Goal: Task Accomplishment & Management: Manage account settings

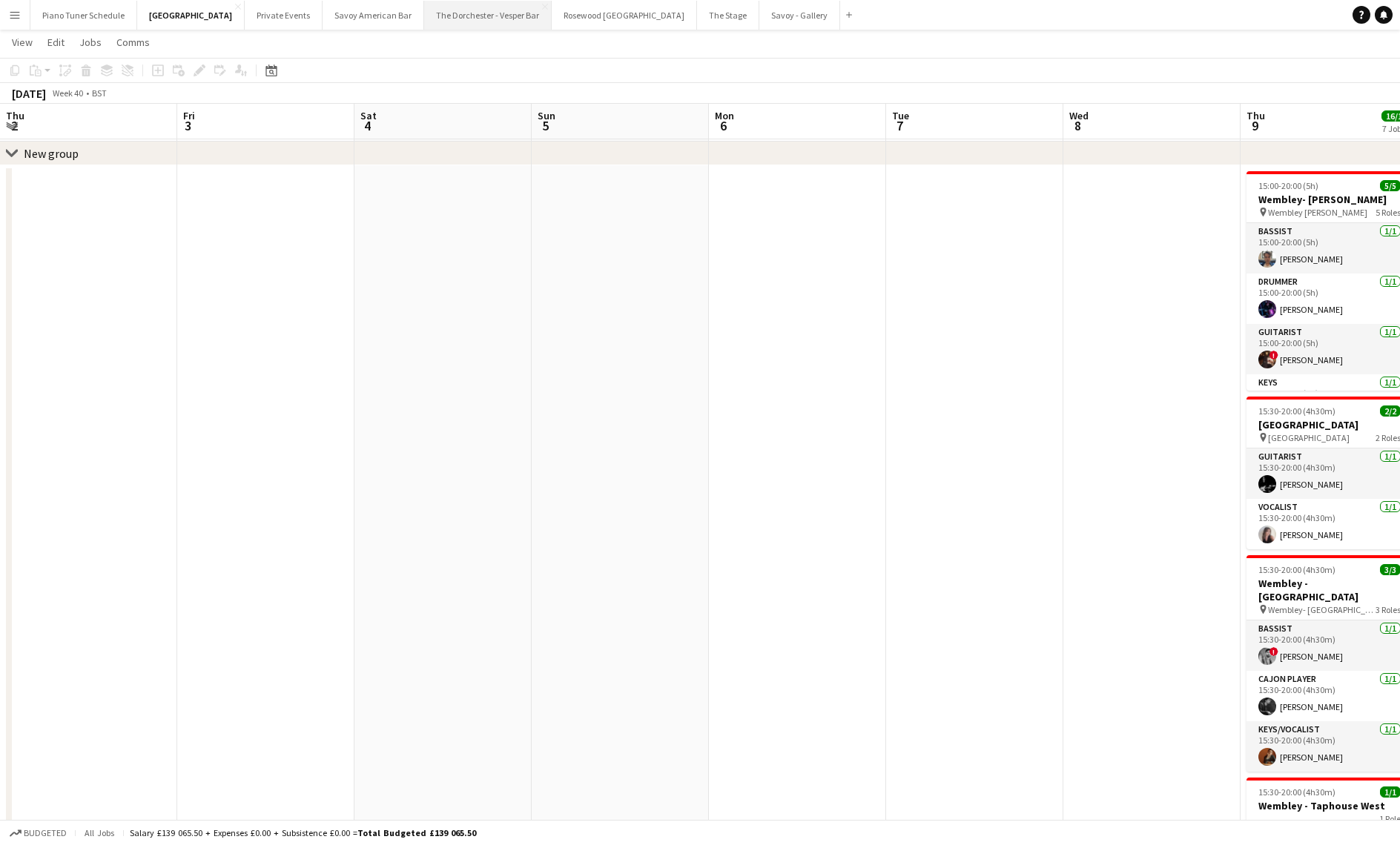
scroll to position [0, 358]
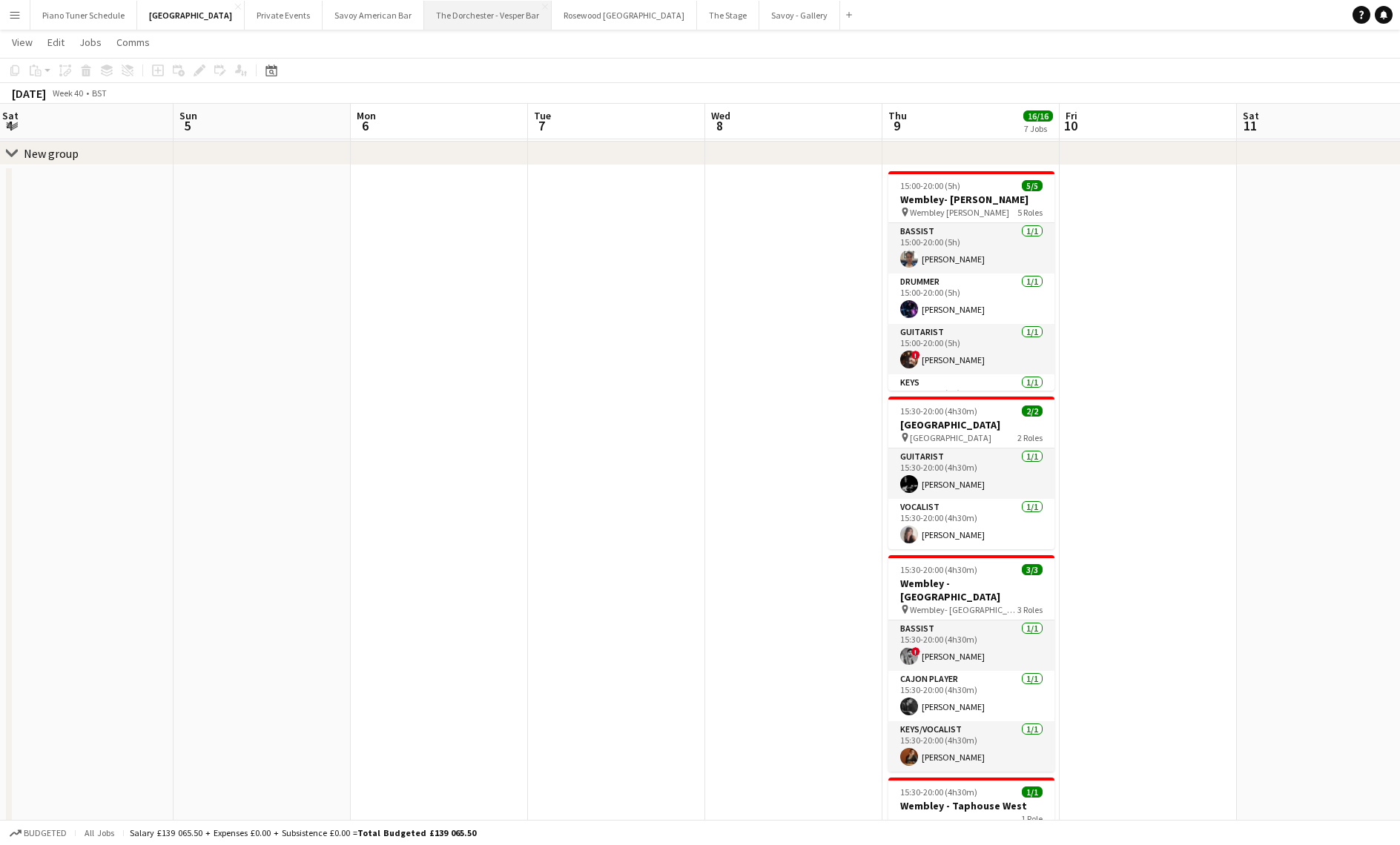
click at [488, 24] on button "The Dorchester - Vesper Bar Close" at bounding box center [487, 15] width 128 height 29
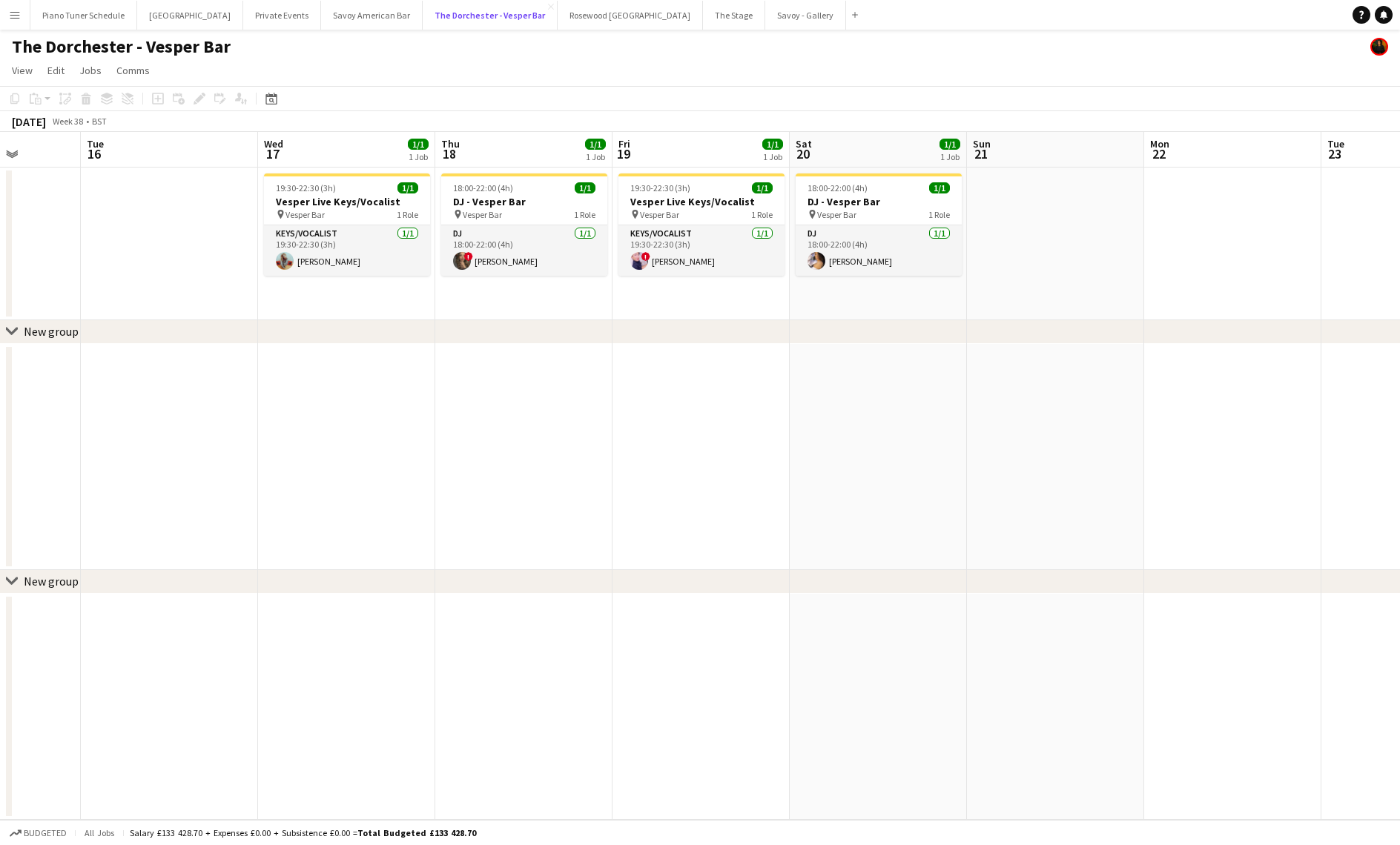
scroll to position [0, 455]
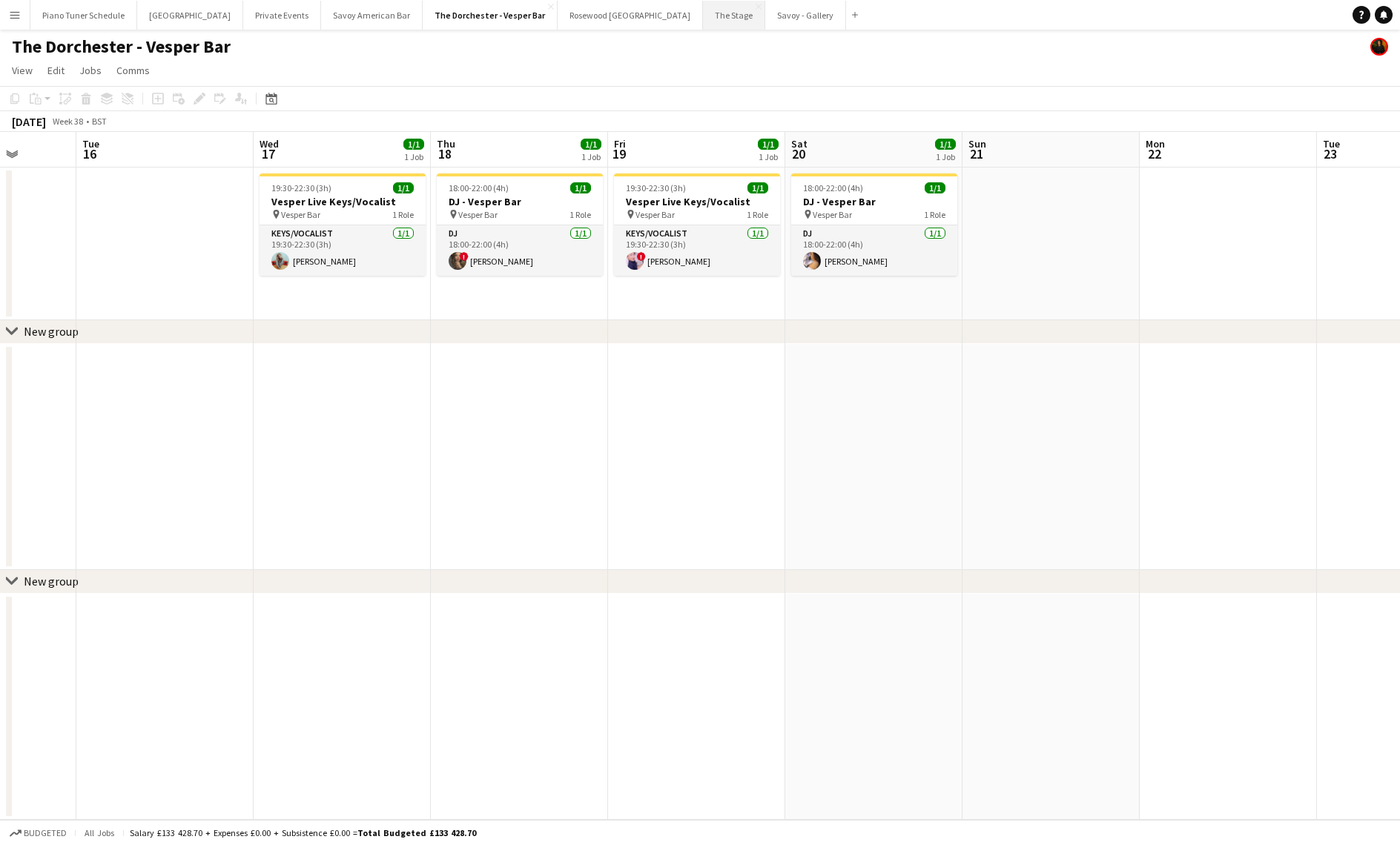
click at [703, 23] on button "The Stage Close" at bounding box center [733, 15] width 62 height 29
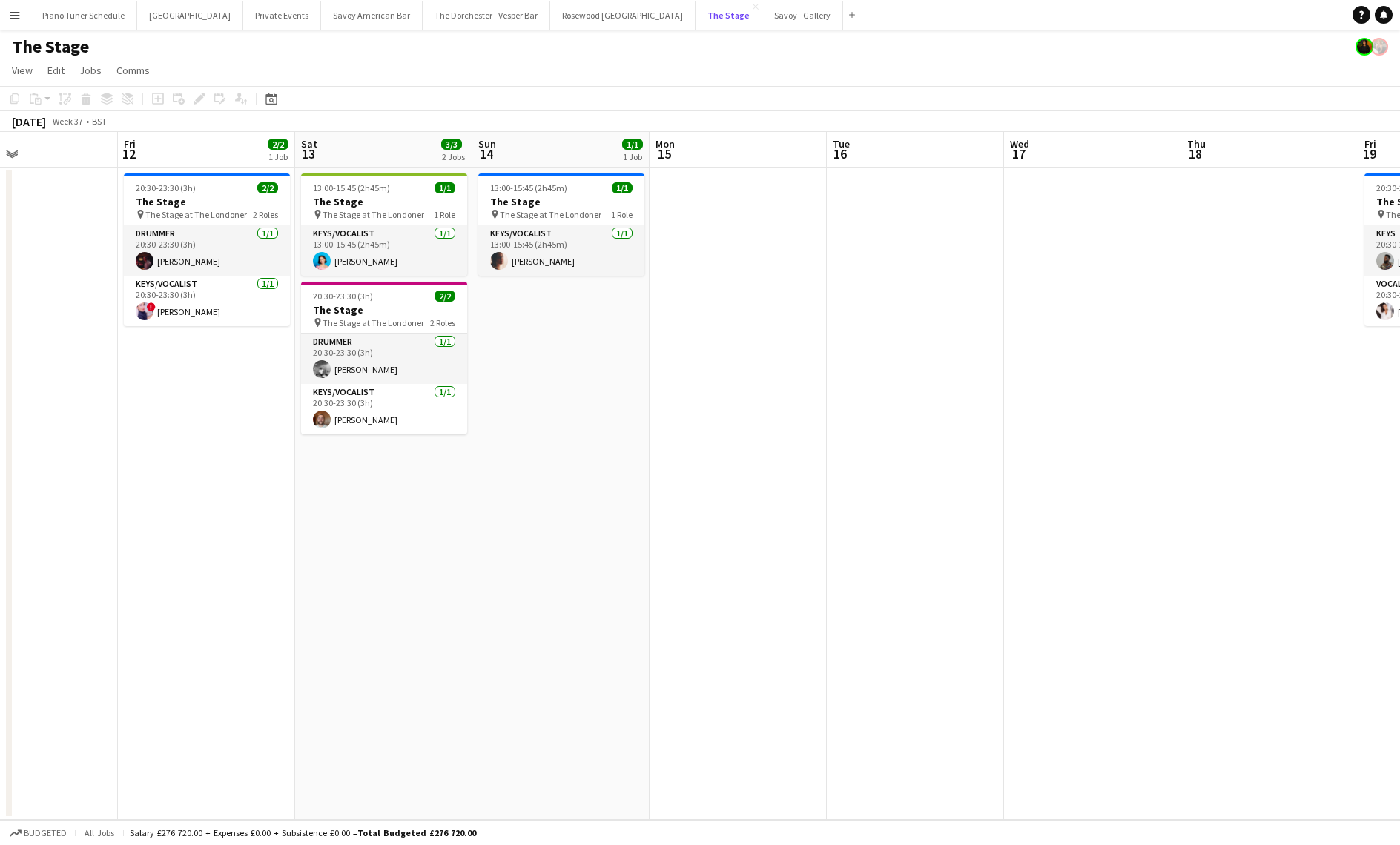
scroll to position [0, 442]
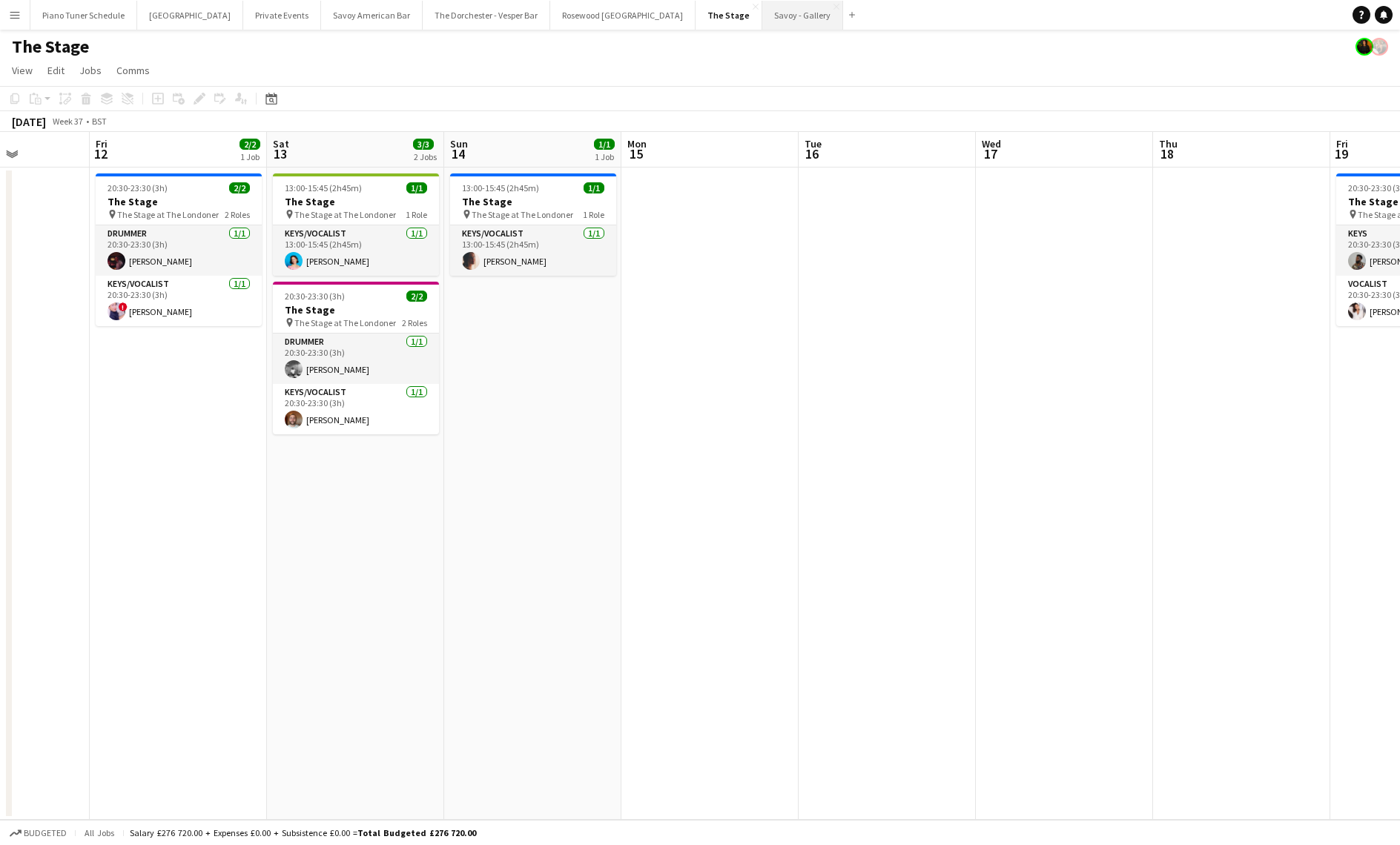
click at [762, 18] on button "Savoy - Gallery Close" at bounding box center [803, 15] width 81 height 29
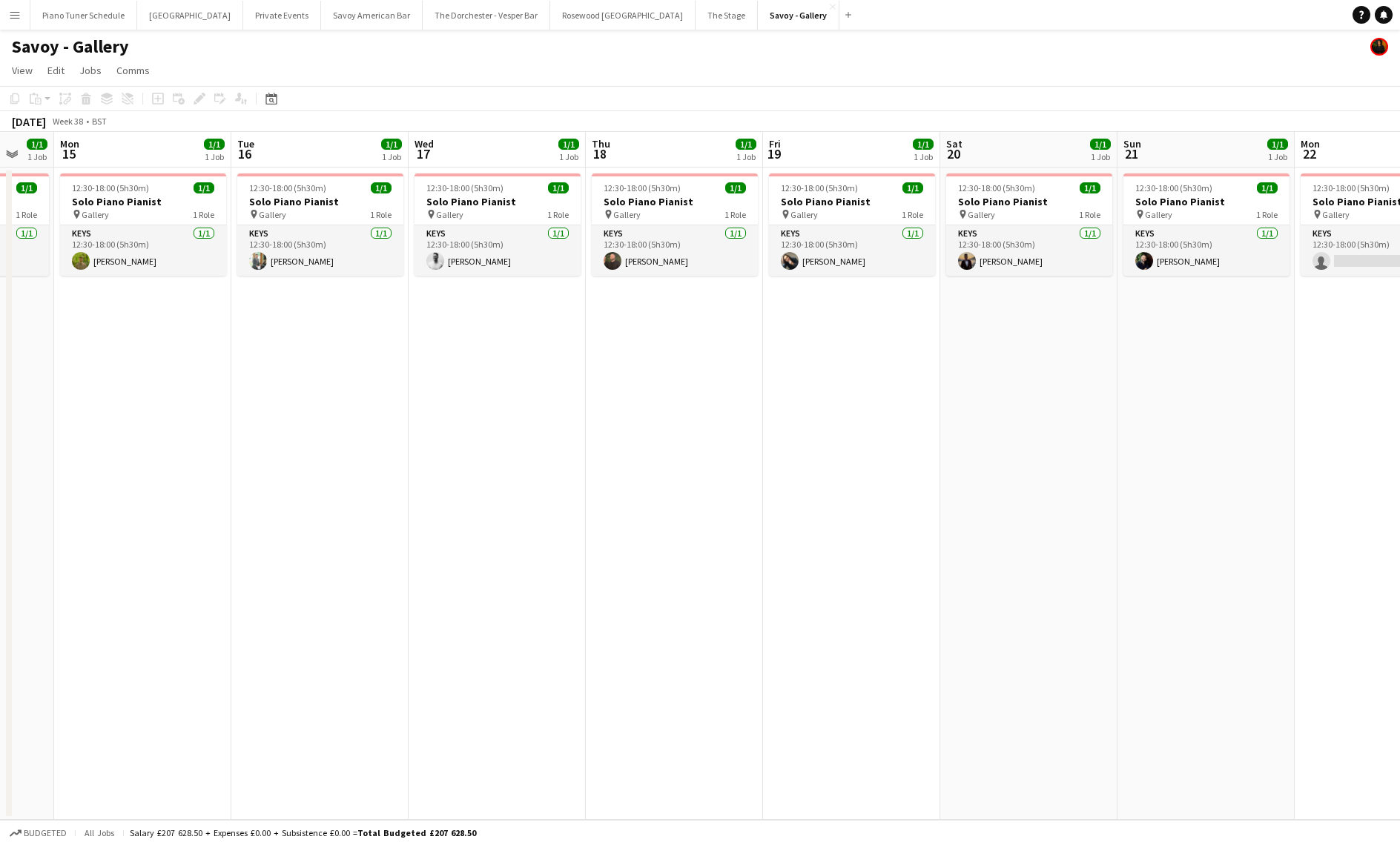
scroll to position [0, 462]
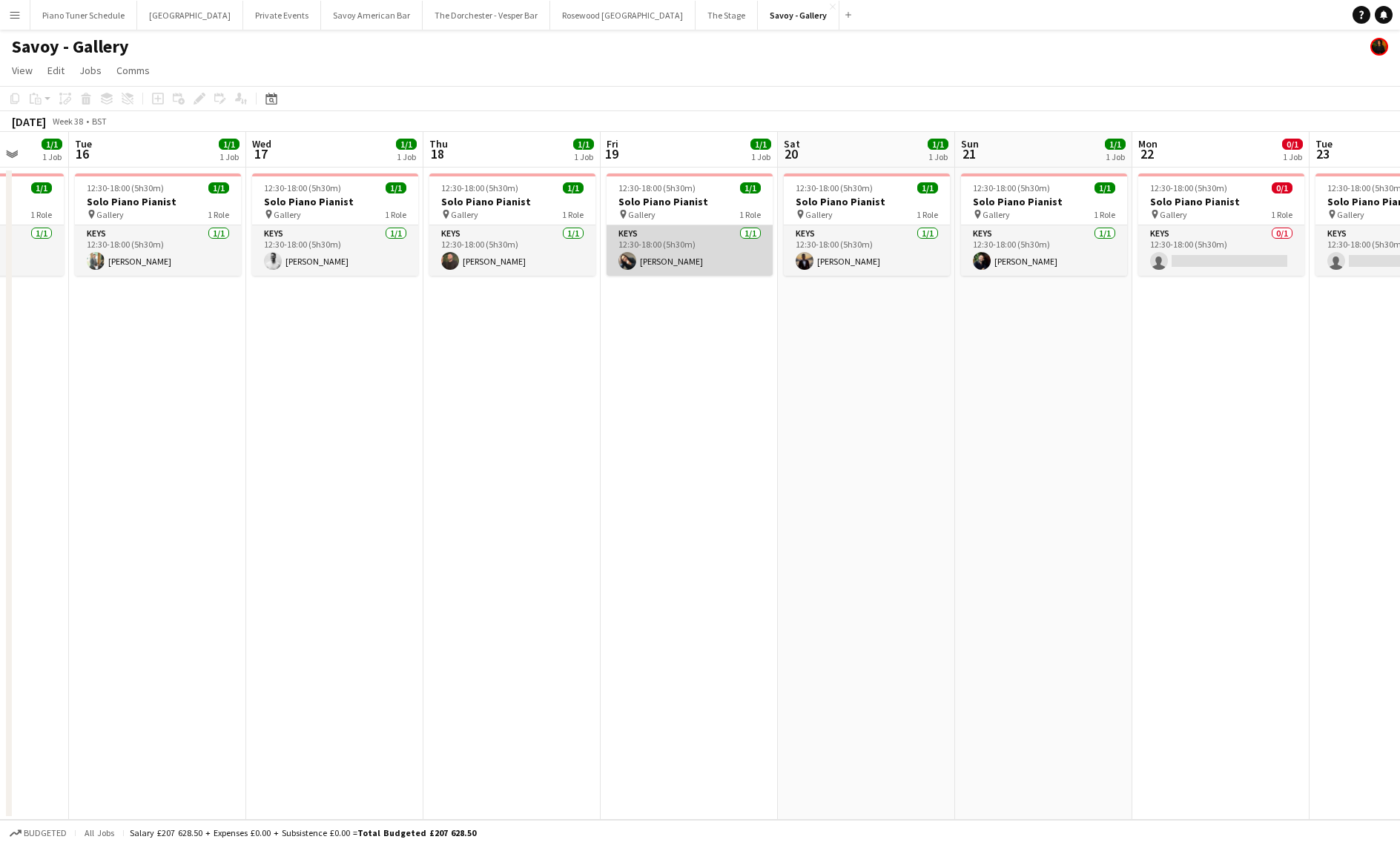
click at [704, 263] on app-card-role "Keys [DATE] 12:30-18:00 (5h30m) [PERSON_NAME]" at bounding box center [689, 250] width 166 height 51
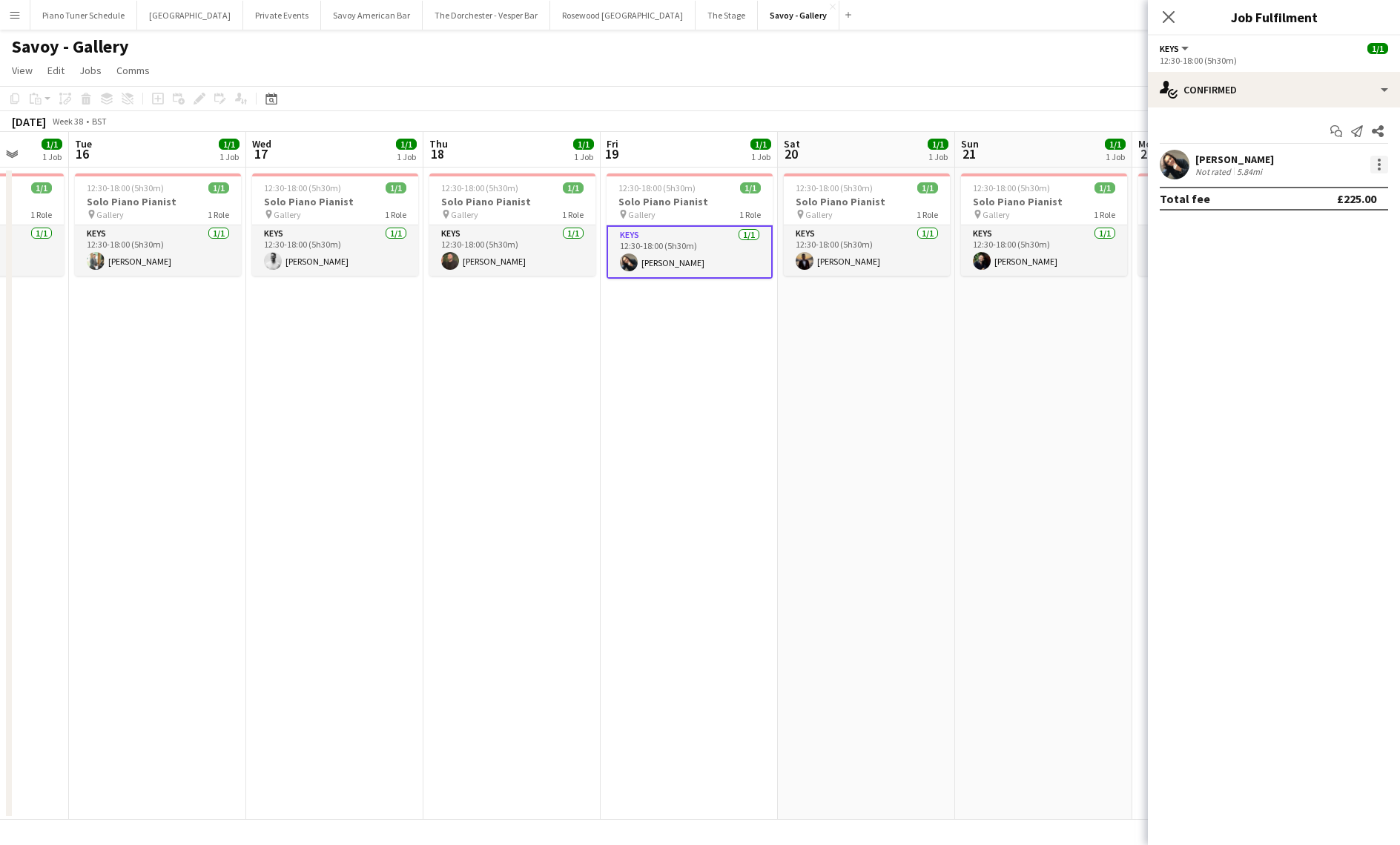
click at [1386, 169] on div at bounding box center [1379, 165] width 18 height 18
click at [1336, 334] on span "Remove" at bounding box center [1330, 334] width 92 height 14
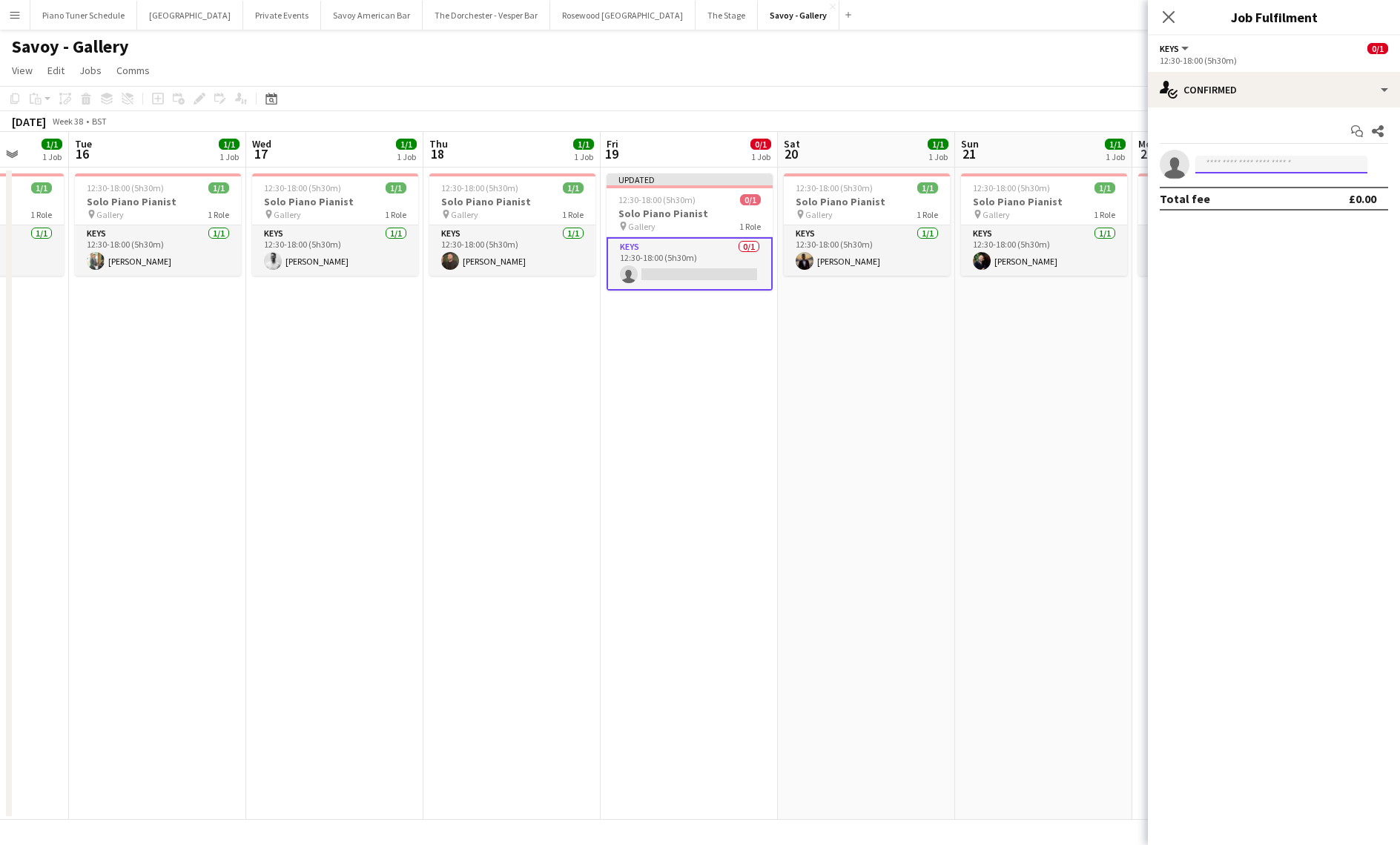
click at [1249, 169] on input at bounding box center [1281, 165] width 172 height 18
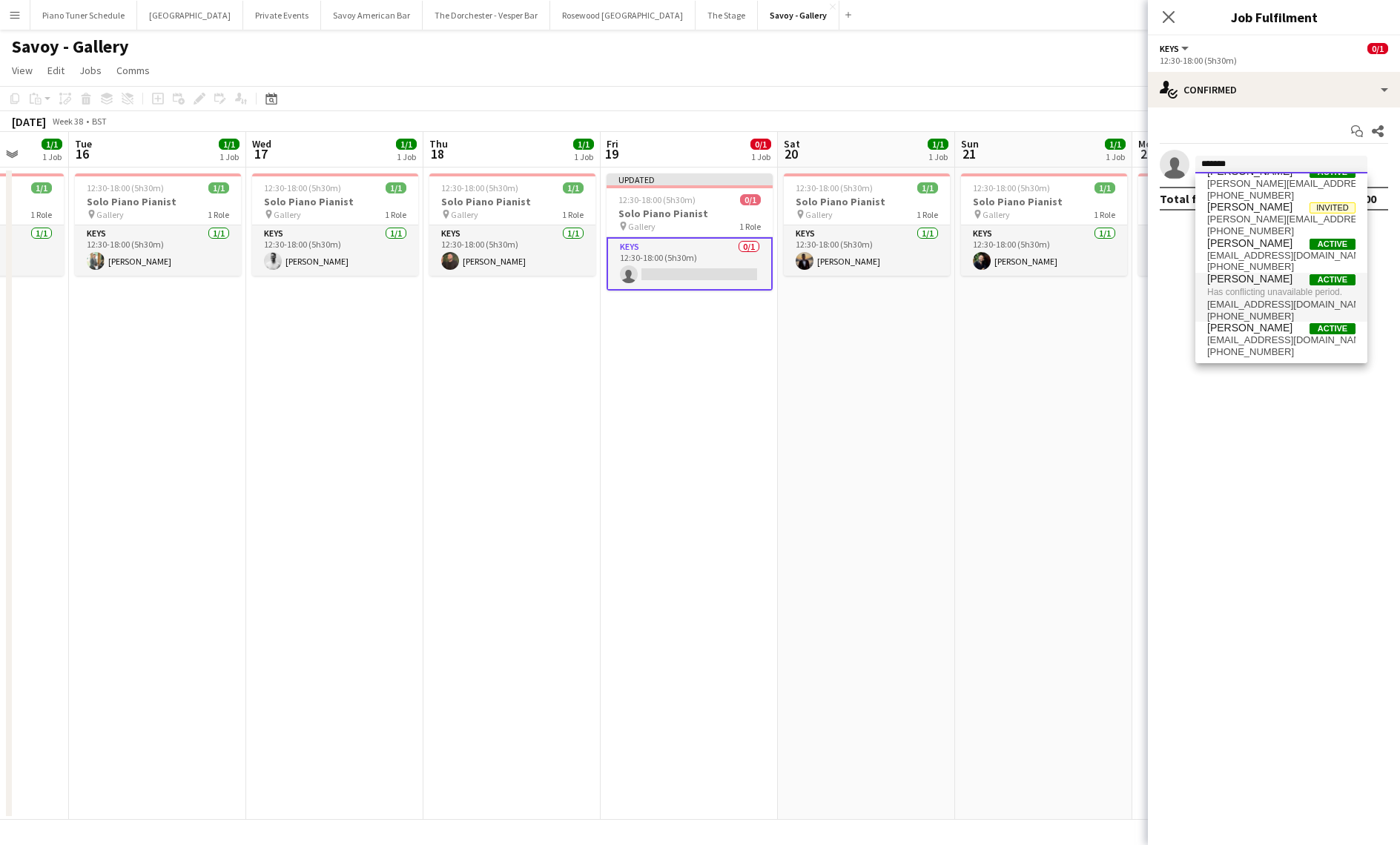
scroll to position [0, 0]
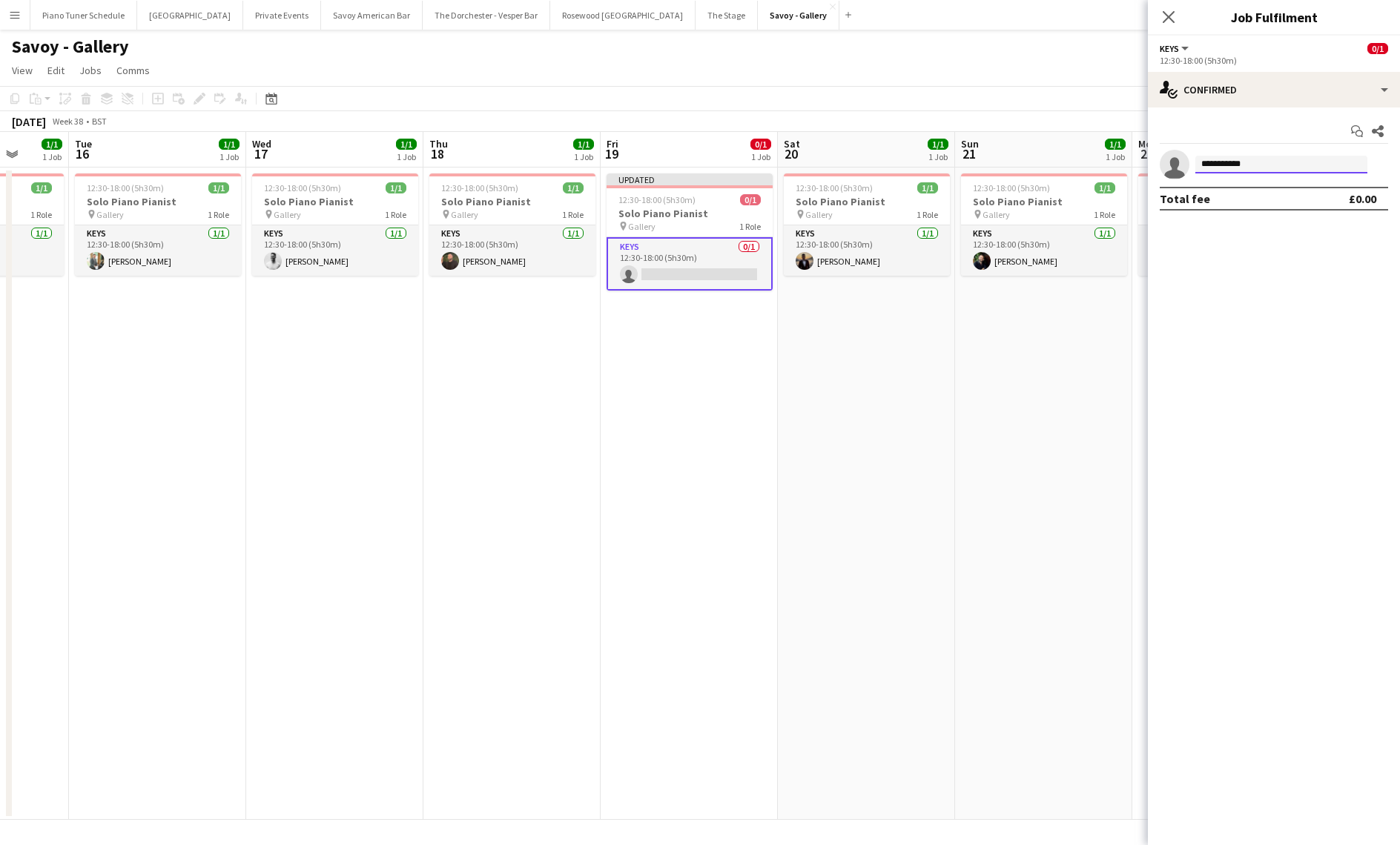
drag, startPoint x: 1249, startPoint y: 166, endPoint x: 1184, endPoint y: 165, distance: 65.0
click at [1184, 165] on app-invite-slot "**********" at bounding box center [1274, 164] width 252 height 30
type input "*******"
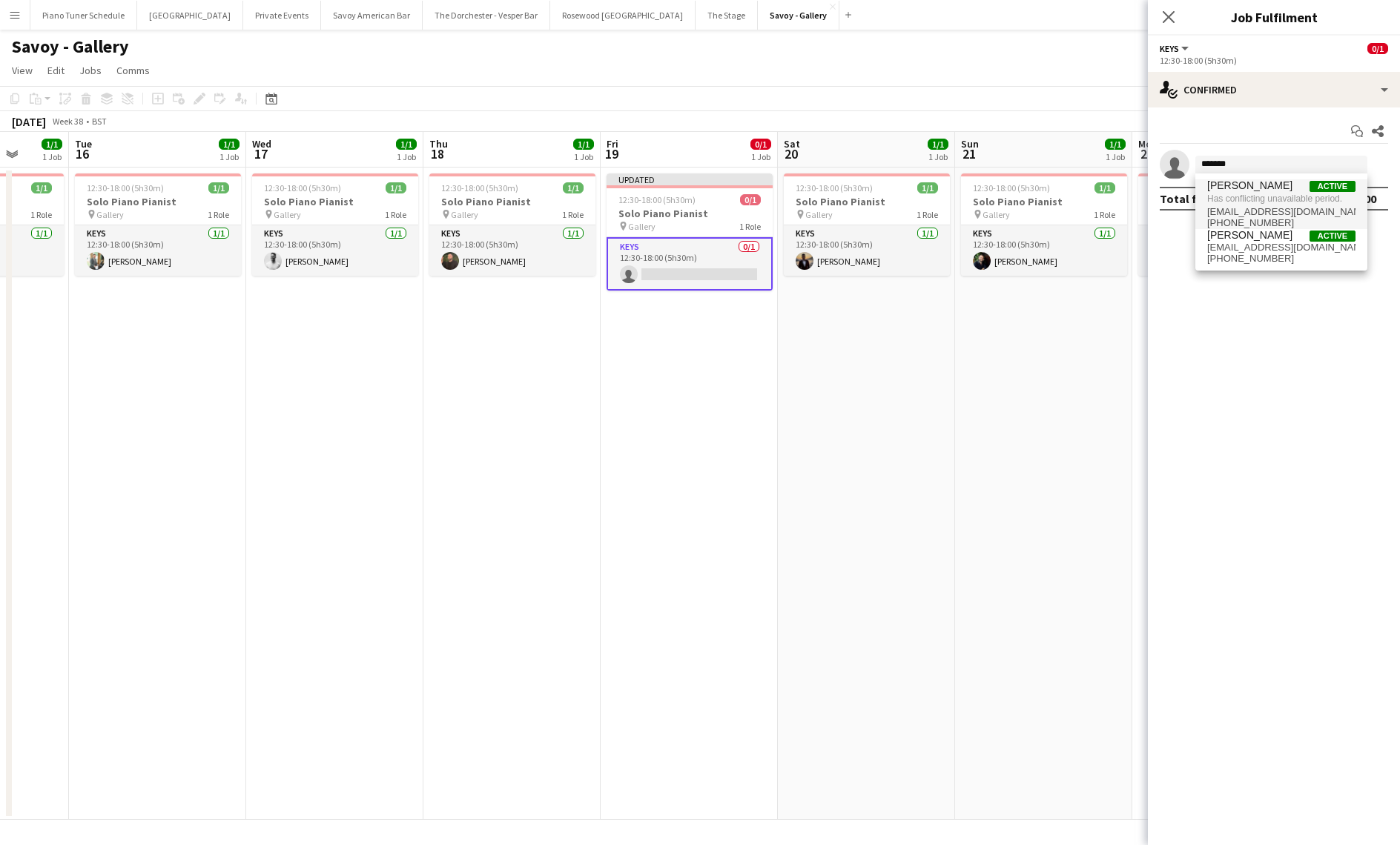
click at [1267, 195] on span "Has conflicting unavailable period." at bounding box center [1281, 199] width 148 height 14
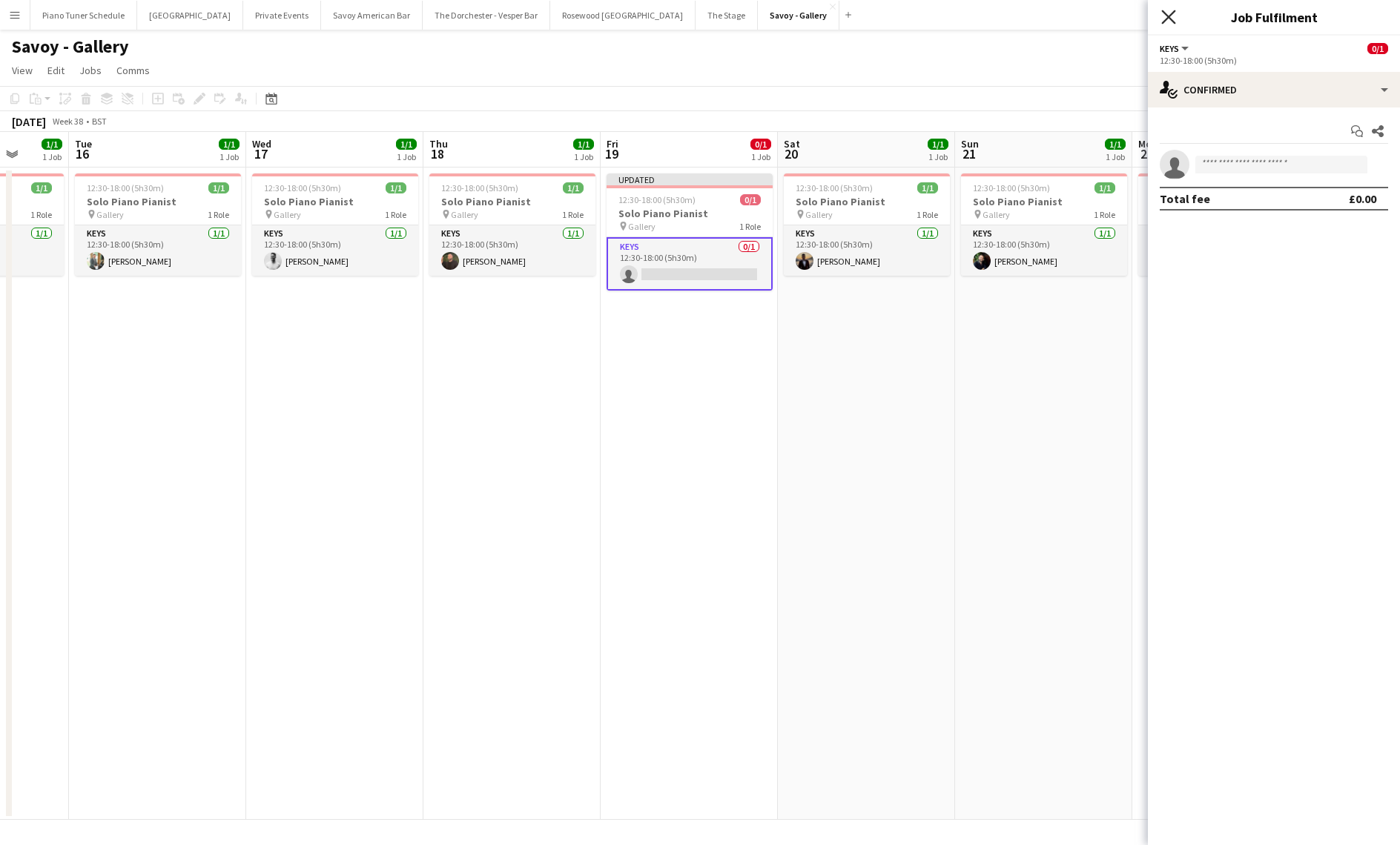
click at [1175, 14] on icon "Close pop-in" at bounding box center [1168, 17] width 14 height 14
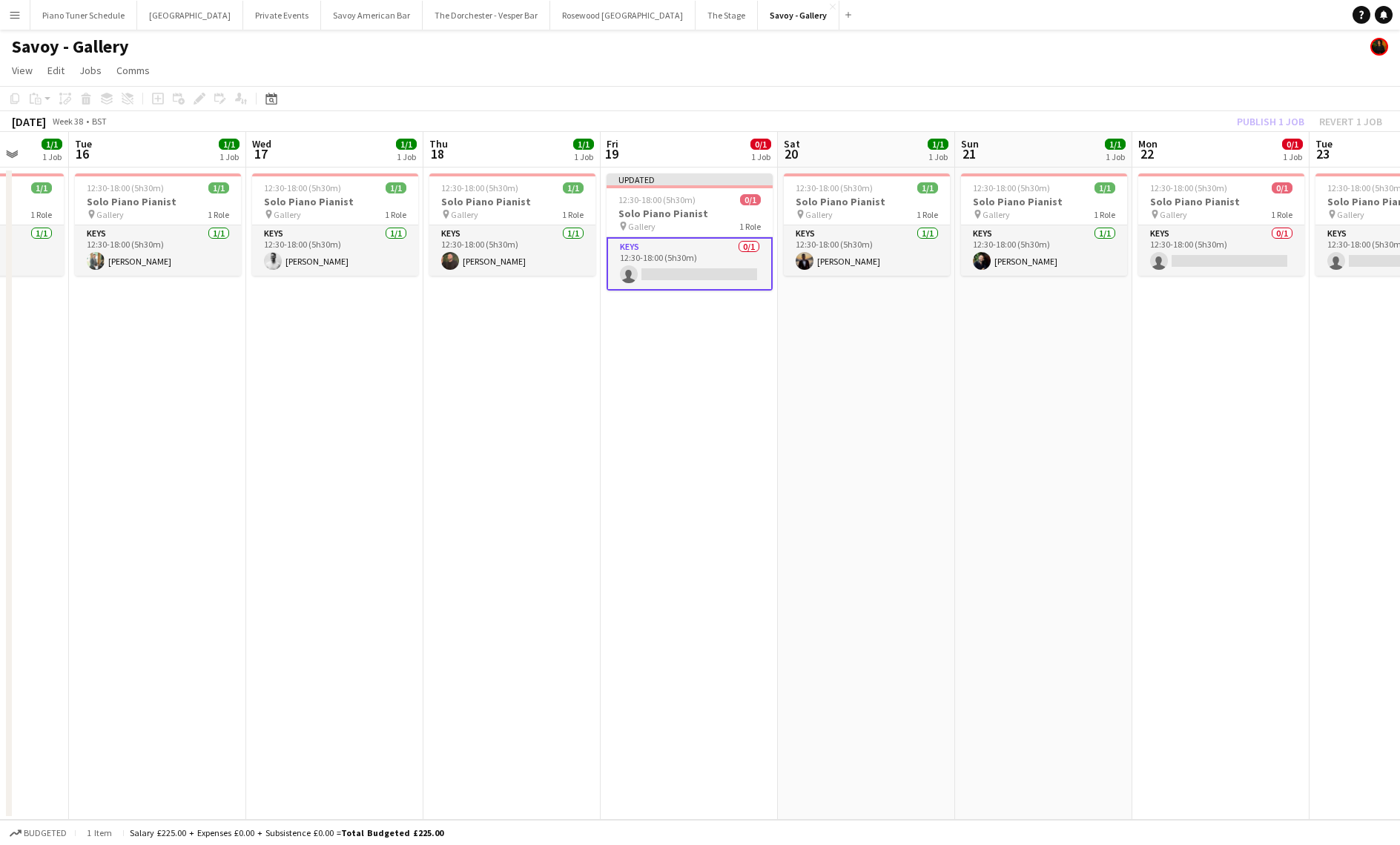
click at [623, 158] on app-board-header-date "Fri 19 0/1 1 Job" at bounding box center [689, 150] width 177 height 35
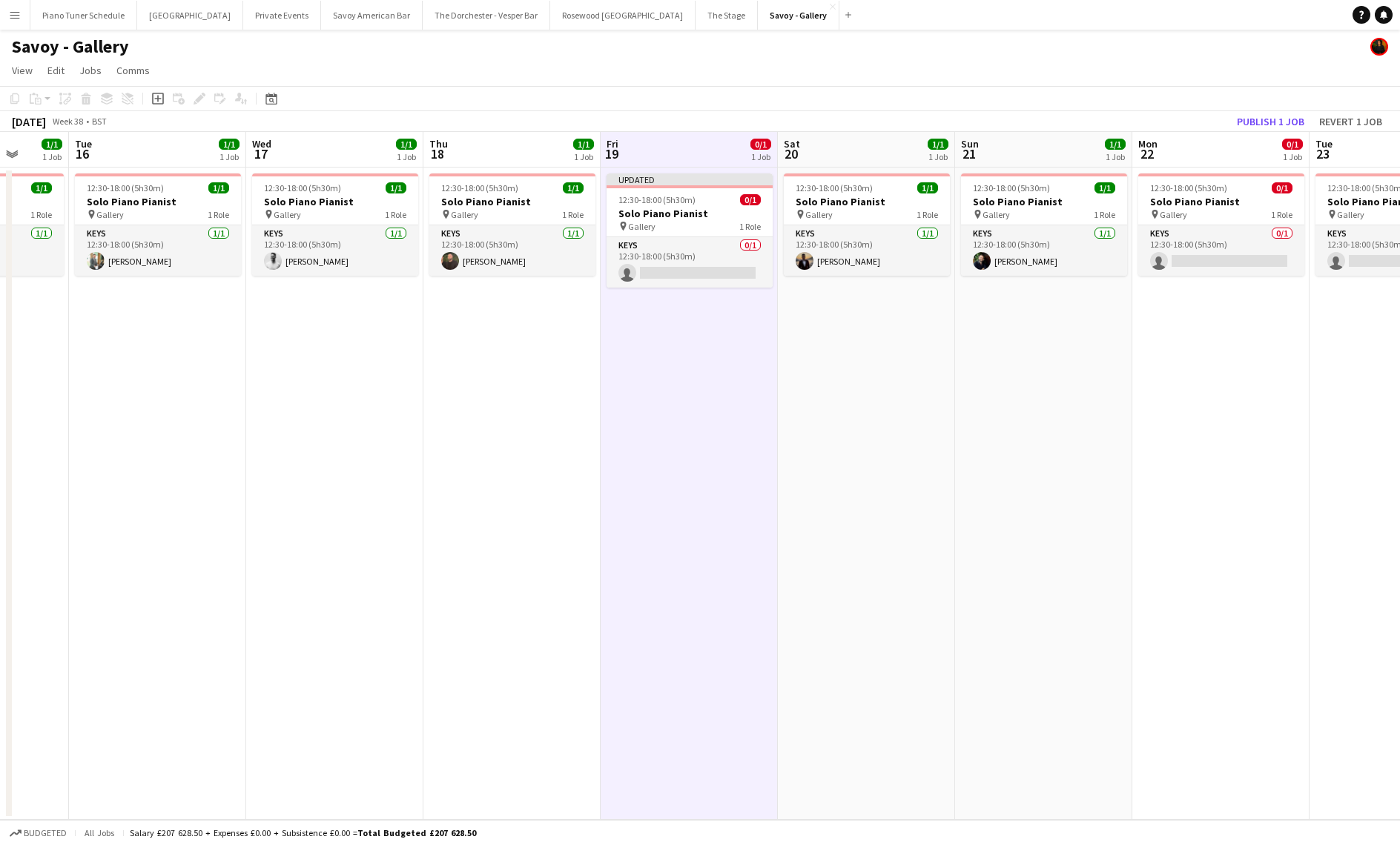
drag, startPoint x: 147, startPoint y: 100, endPoint x: 158, endPoint y: 101, distance: 11.0
click at [148, 100] on div "Add job Add linked Job Edit Edit linked Job Applicants" at bounding box center [193, 99] width 113 height 18
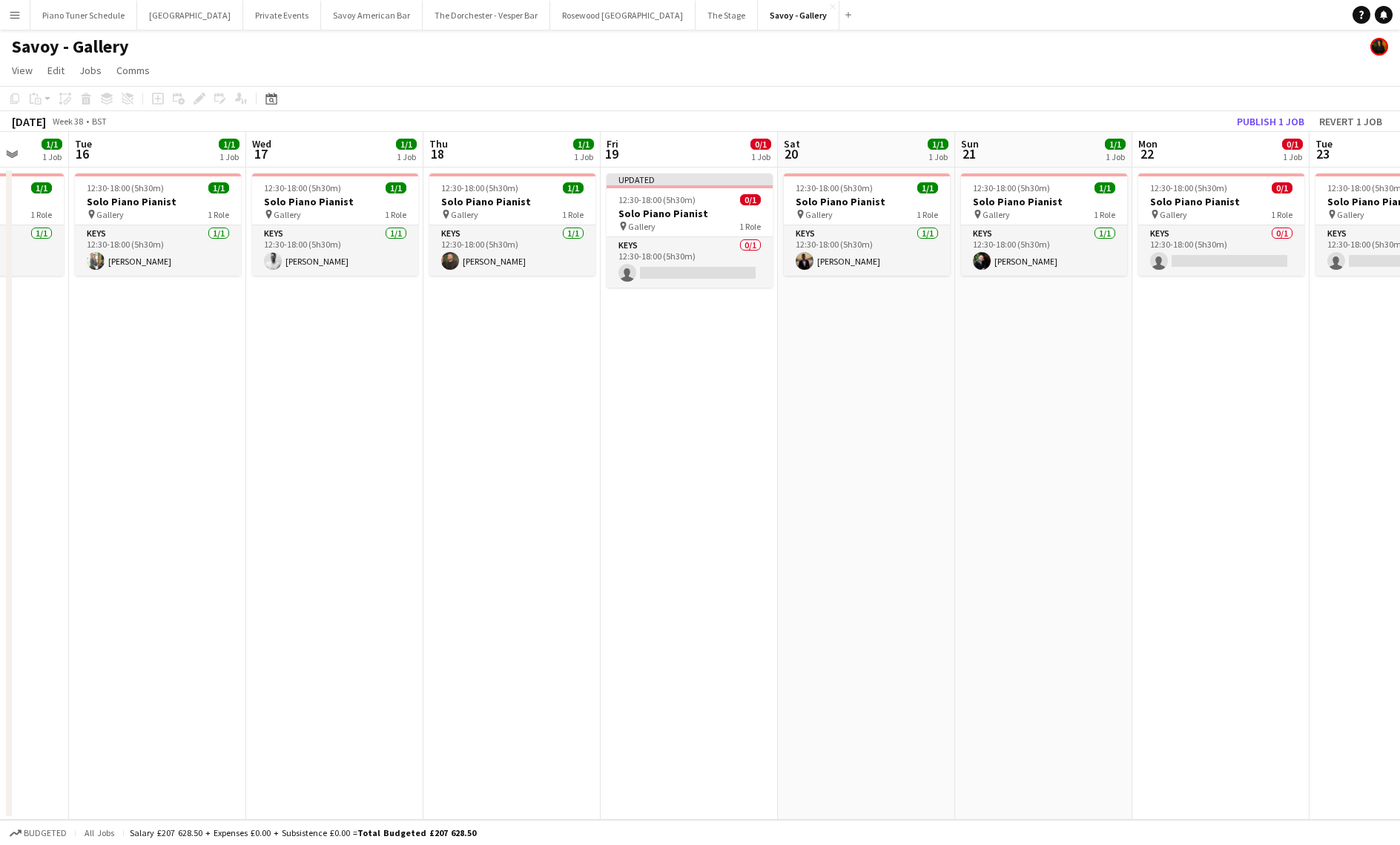
click at [158, 101] on div "Add job Add linked Job Edit Edit linked Job Applicants" at bounding box center [193, 99] width 113 height 18
click at [704, 138] on app-board-header-date "Fri 19 0/1 1 Job" at bounding box center [689, 150] width 177 height 35
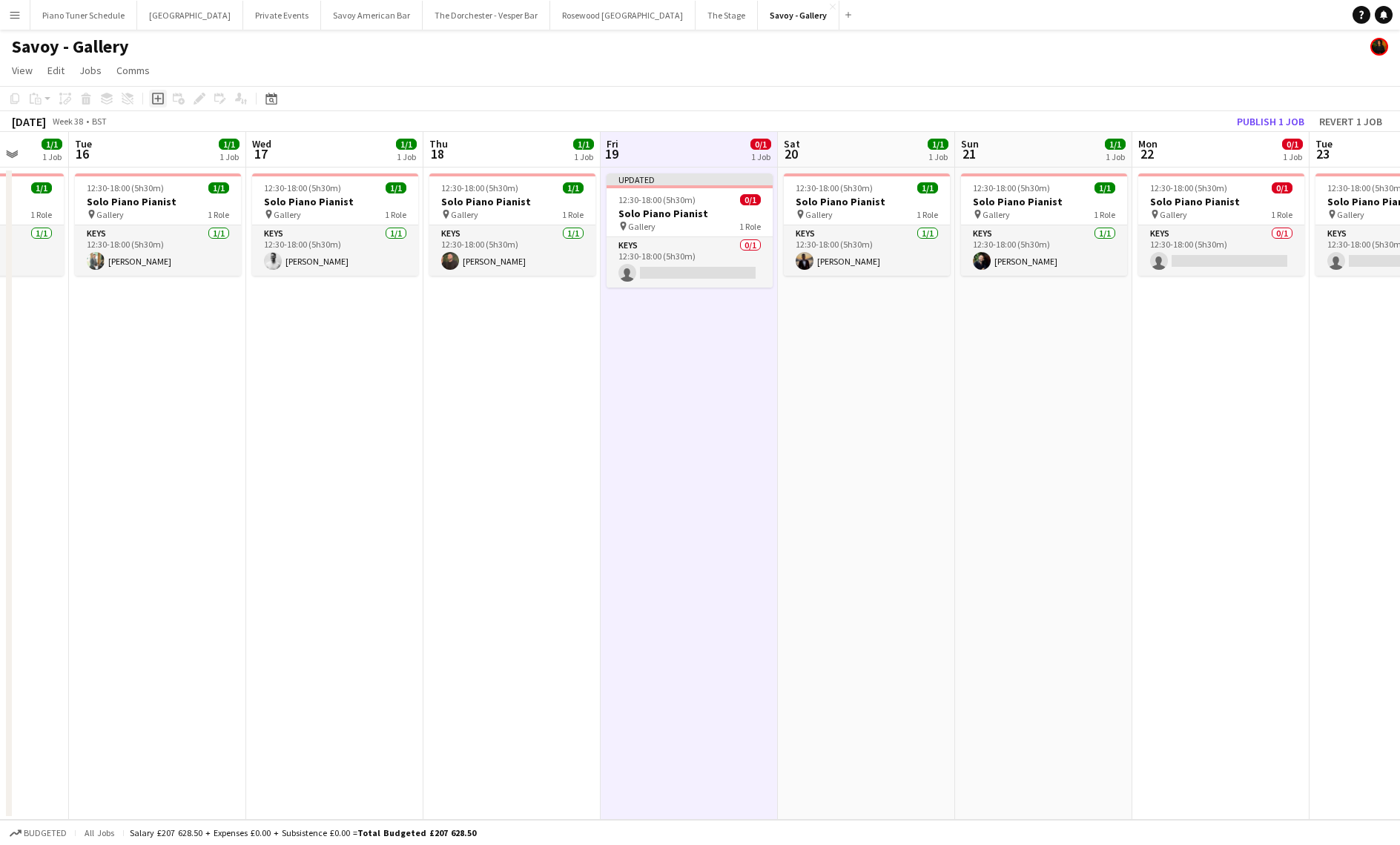
click at [158, 100] on icon "Add job" at bounding box center [158, 98] width 12 height 12
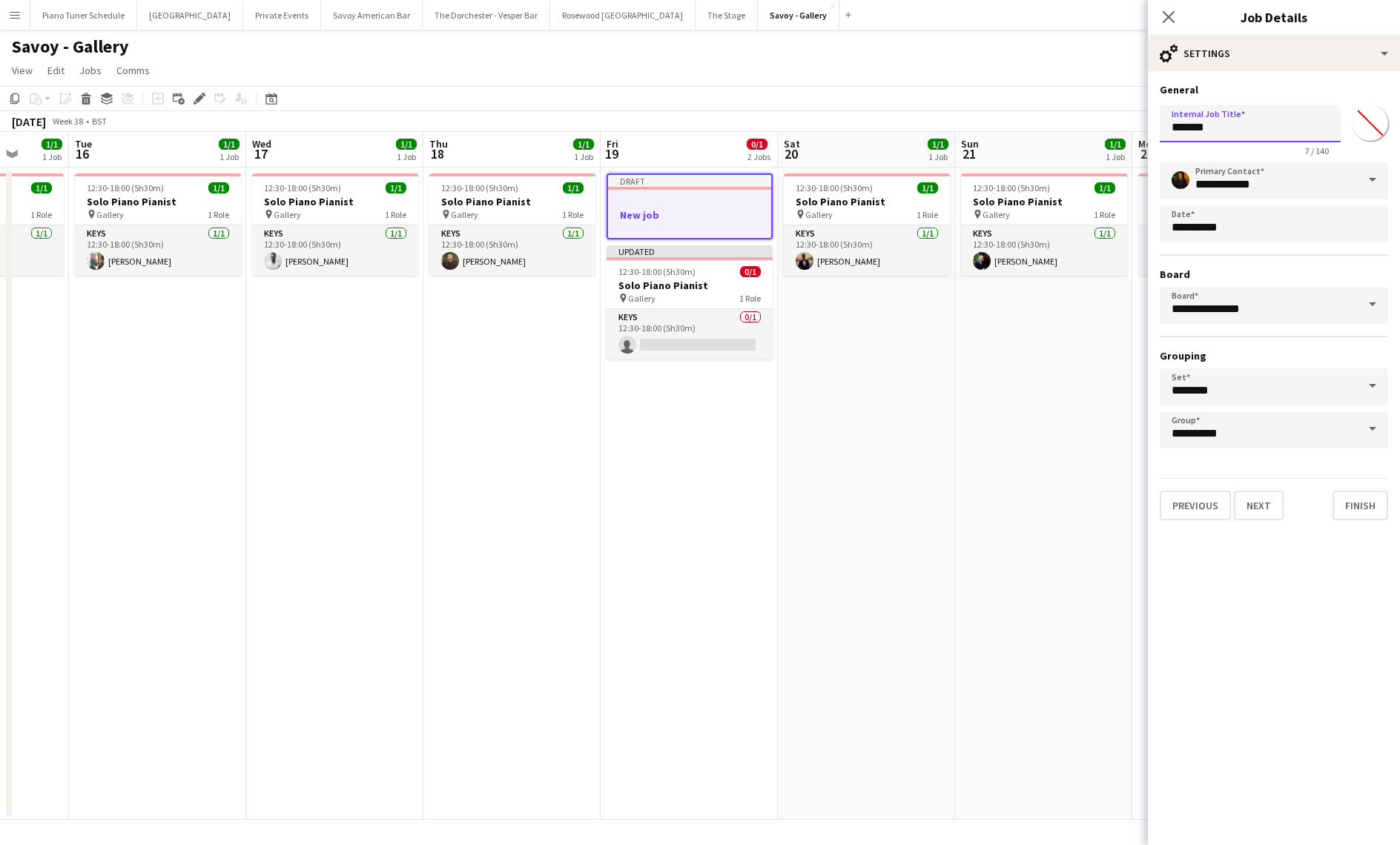
drag, startPoint x: 1137, startPoint y: 126, endPoint x: 1106, endPoint y: 123, distance: 31.1
click at [1106, 123] on body "Menu Boards Boards Boards All jobs Status Workforce Workforce My Workforce Recr…" at bounding box center [700, 422] width 1400 height 845
type input "**********"
click at [1168, 14] on icon "Close pop-in" at bounding box center [1168, 17] width 14 height 14
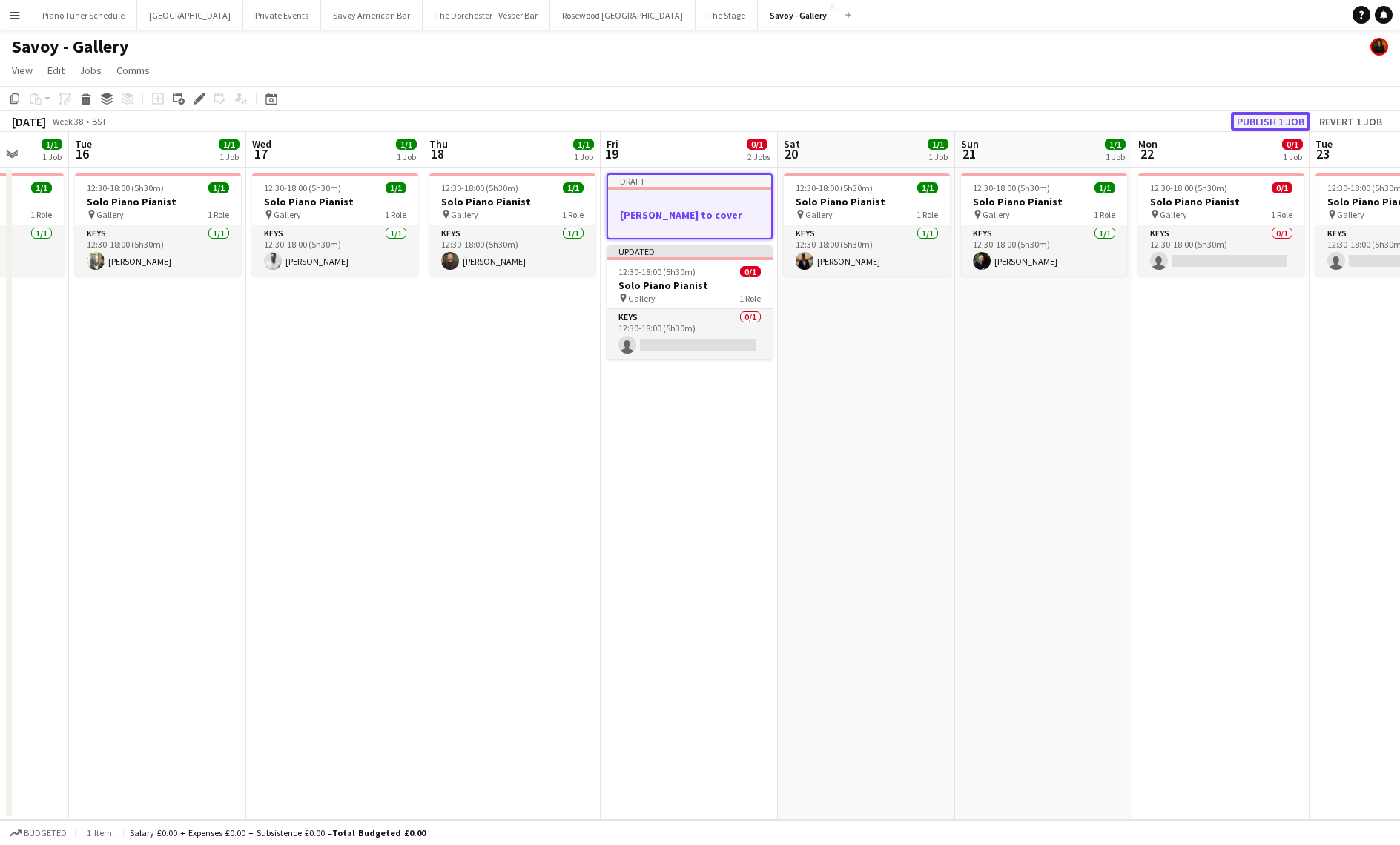
click at [1286, 121] on button "Publish 1 job" at bounding box center [1271, 121] width 80 height 19
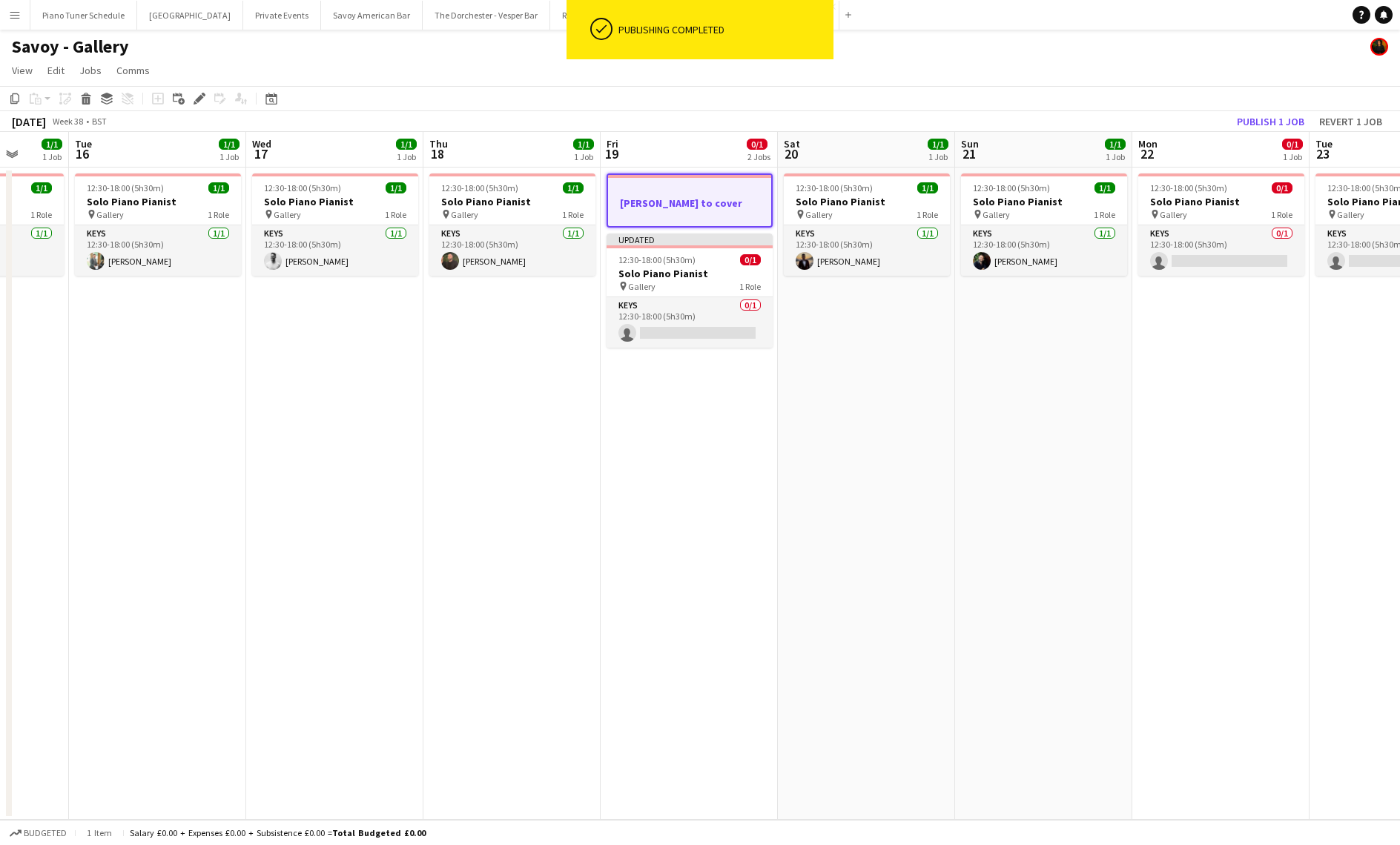
click at [305, 79] on app-page-menu "View Day view expanded Day view collapsed Month view Date picker Jump to [DATE]…" at bounding box center [700, 72] width 1400 height 28
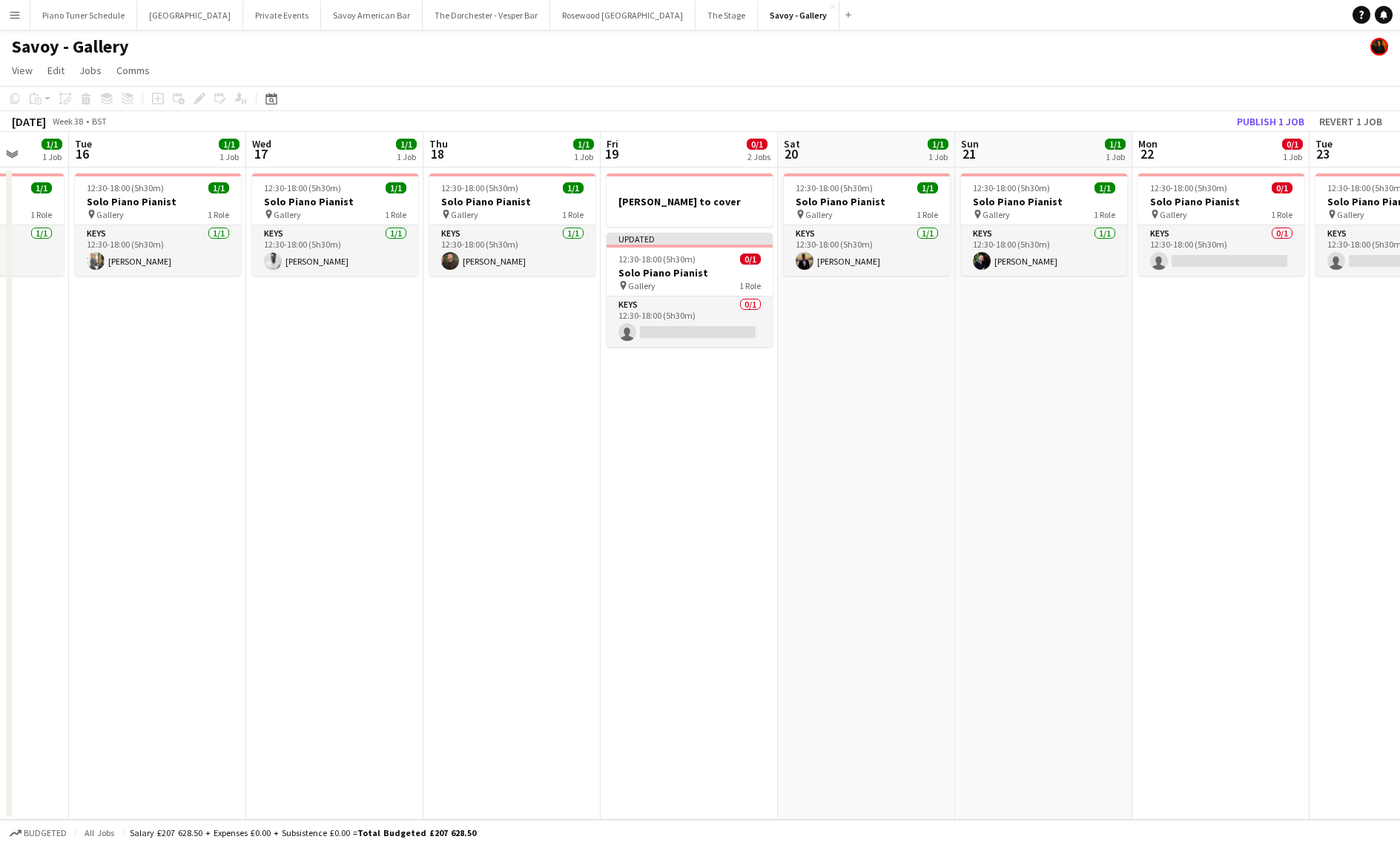
click at [6, 11] on button "Menu" at bounding box center [14, 14] width 30 height 30
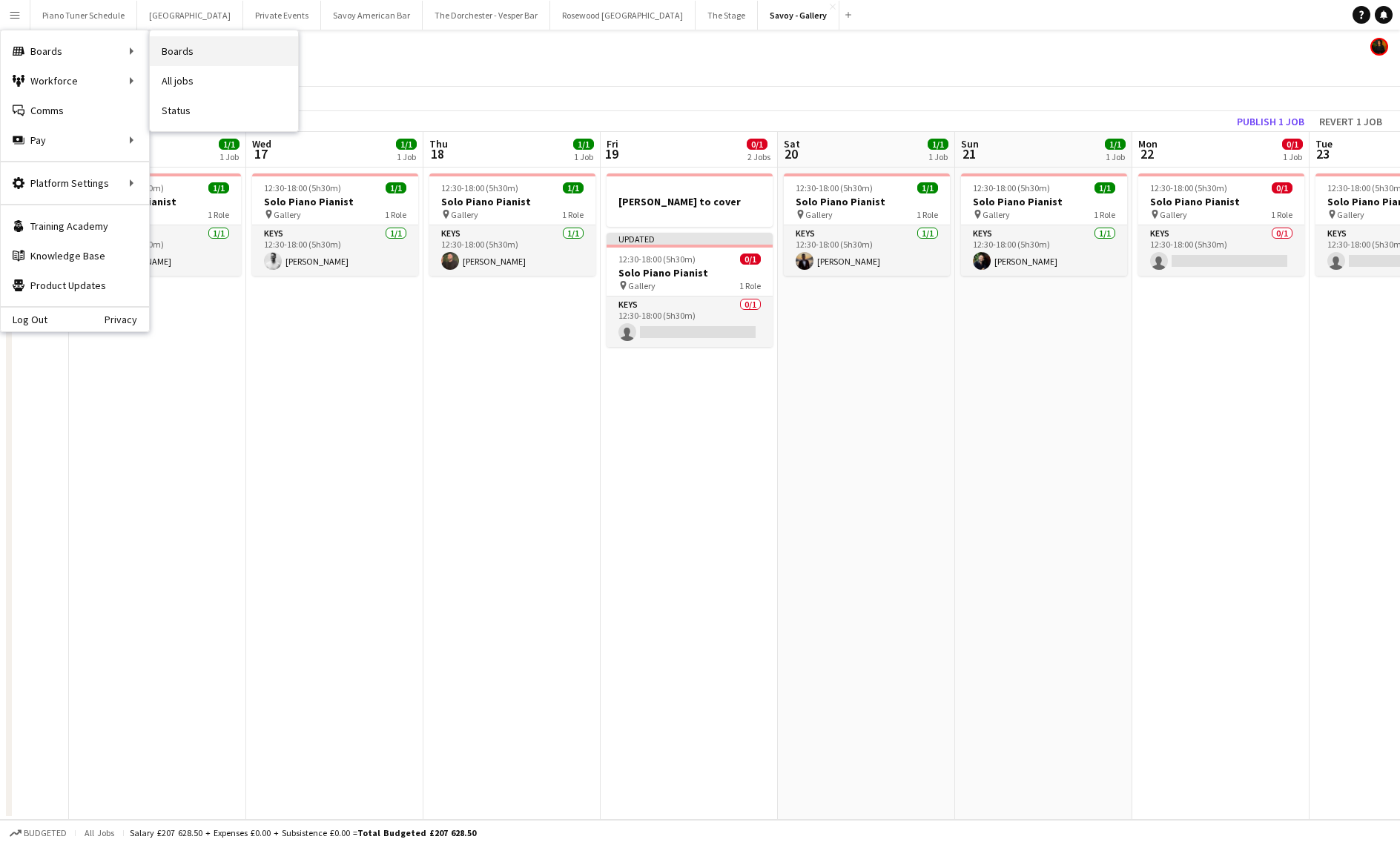
click at [208, 56] on link "Boards" at bounding box center [224, 51] width 148 height 30
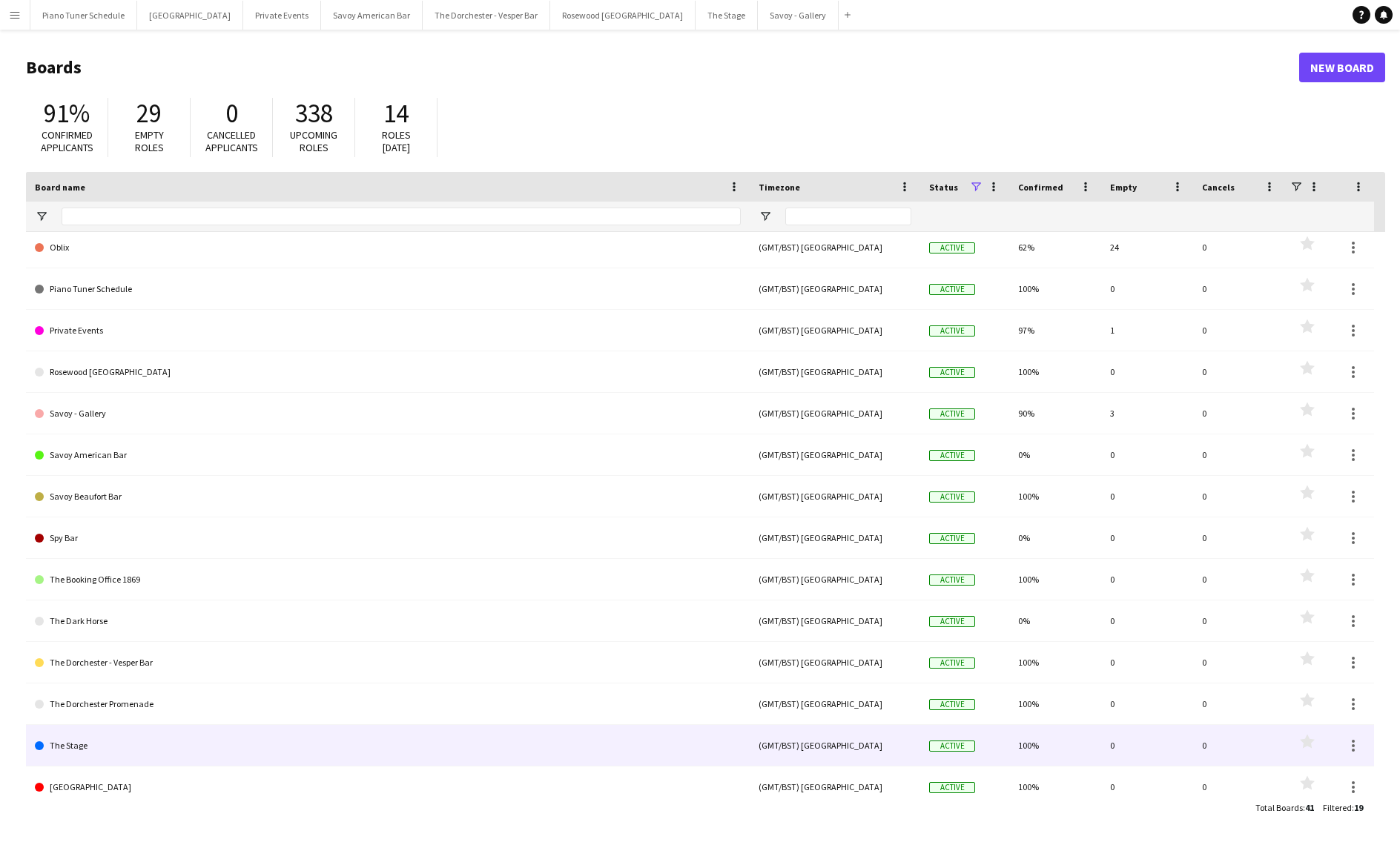
scroll to position [228, 0]
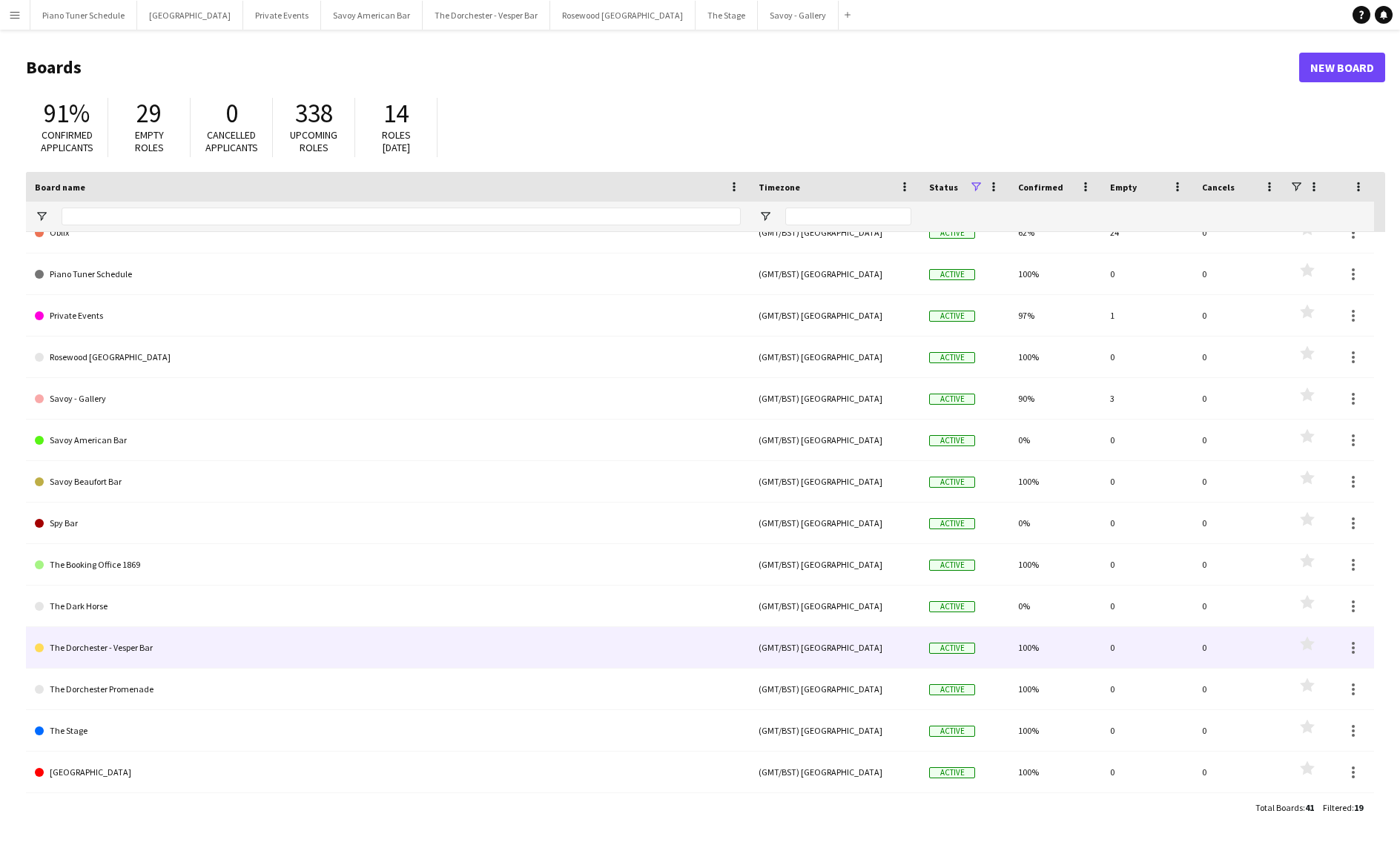
click at [166, 660] on link "The Dorchester - Vesper Bar" at bounding box center [388, 648] width 706 height 42
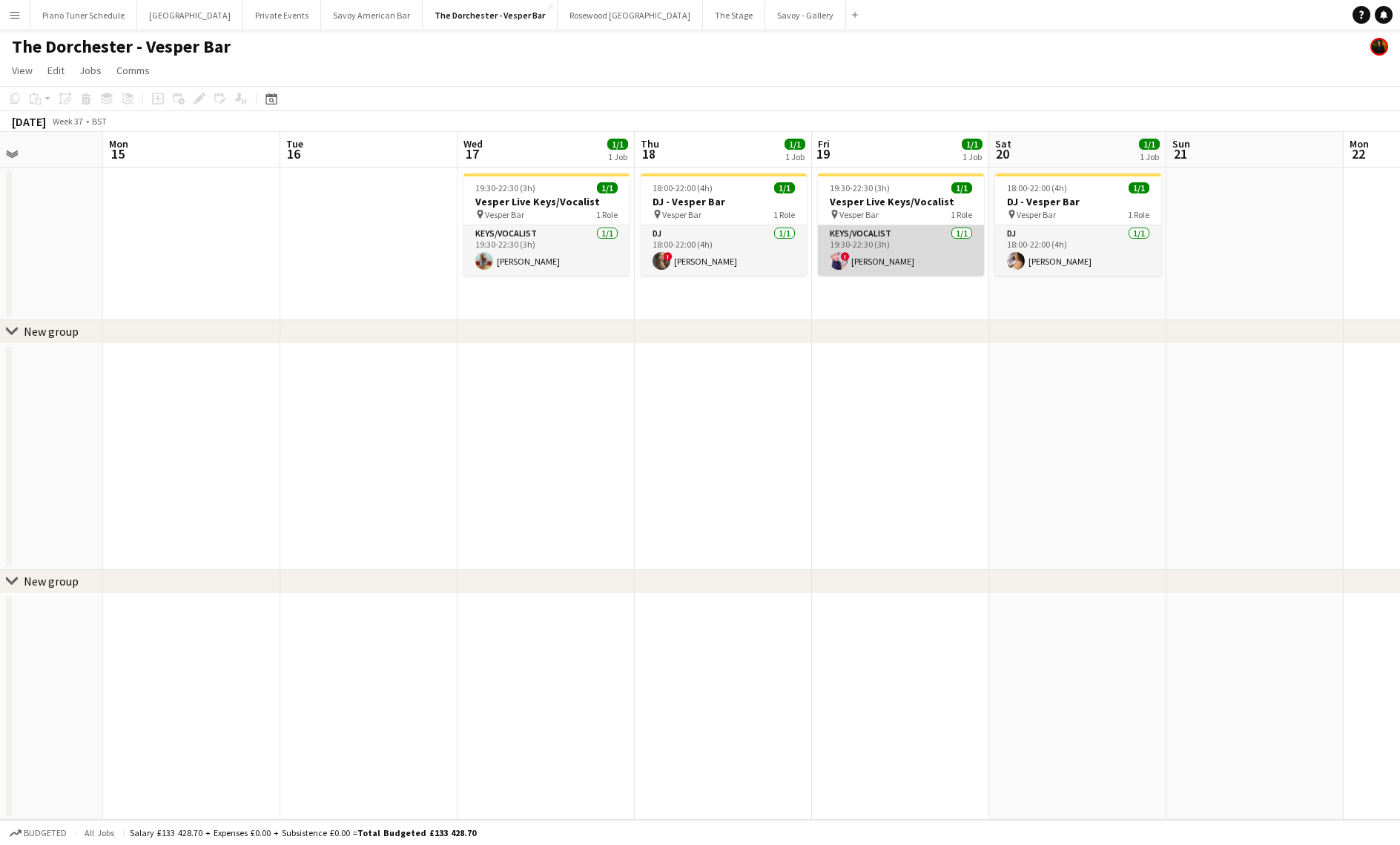
scroll to position [0, 427]
click at [927, 232] on app-card-role "Keys/Vocalist [DATE] 19:30-22:30 (3h) ! [PERSON_NAME]" at bounding box center [902, 250] width 166 height 51
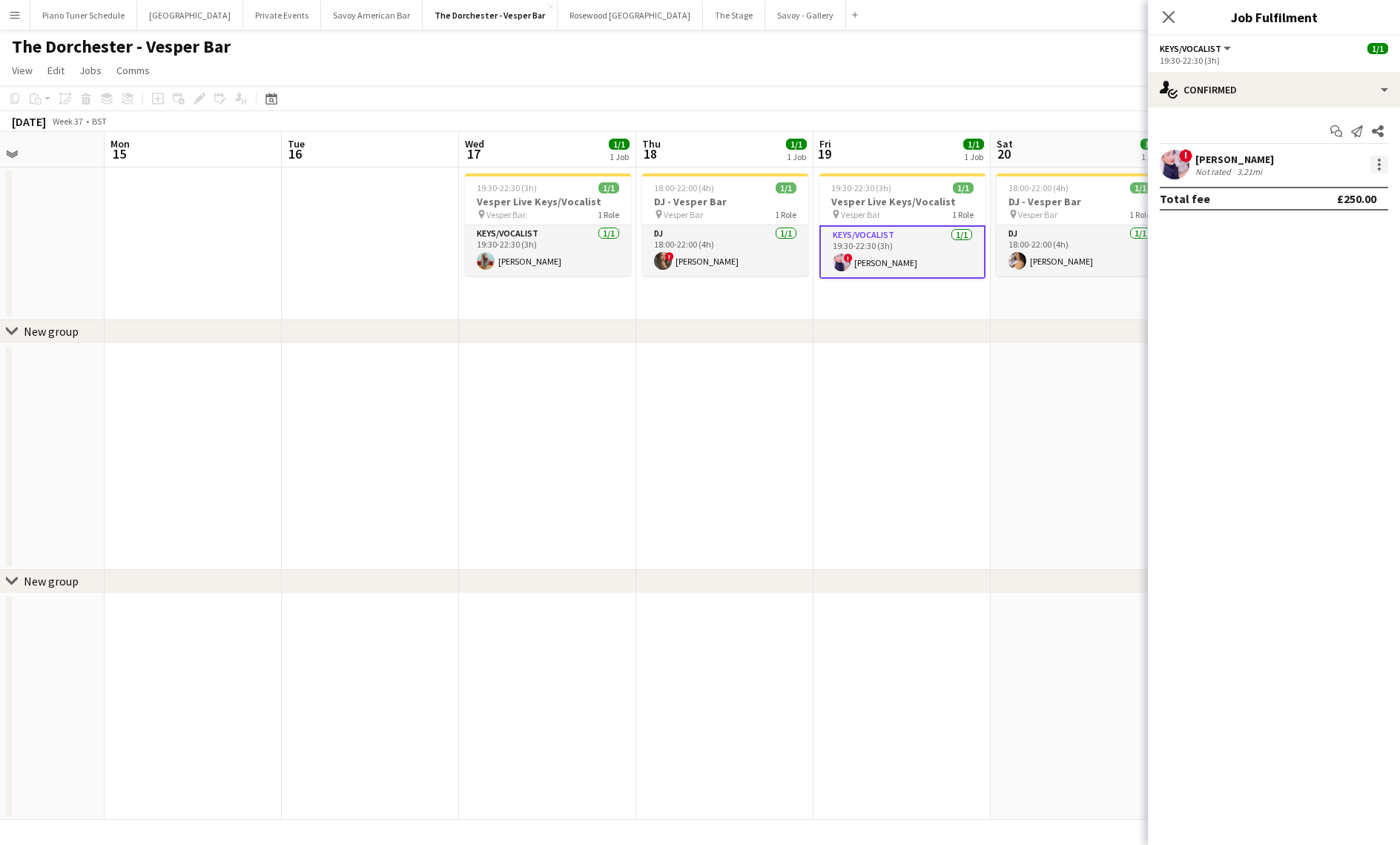
click at [1383, 159] on div at bounding box center [1379, 165] width 18 height 18
click at [1327, 334] on span "Remove" at bounding box center [1306, 334] width 44 height 13
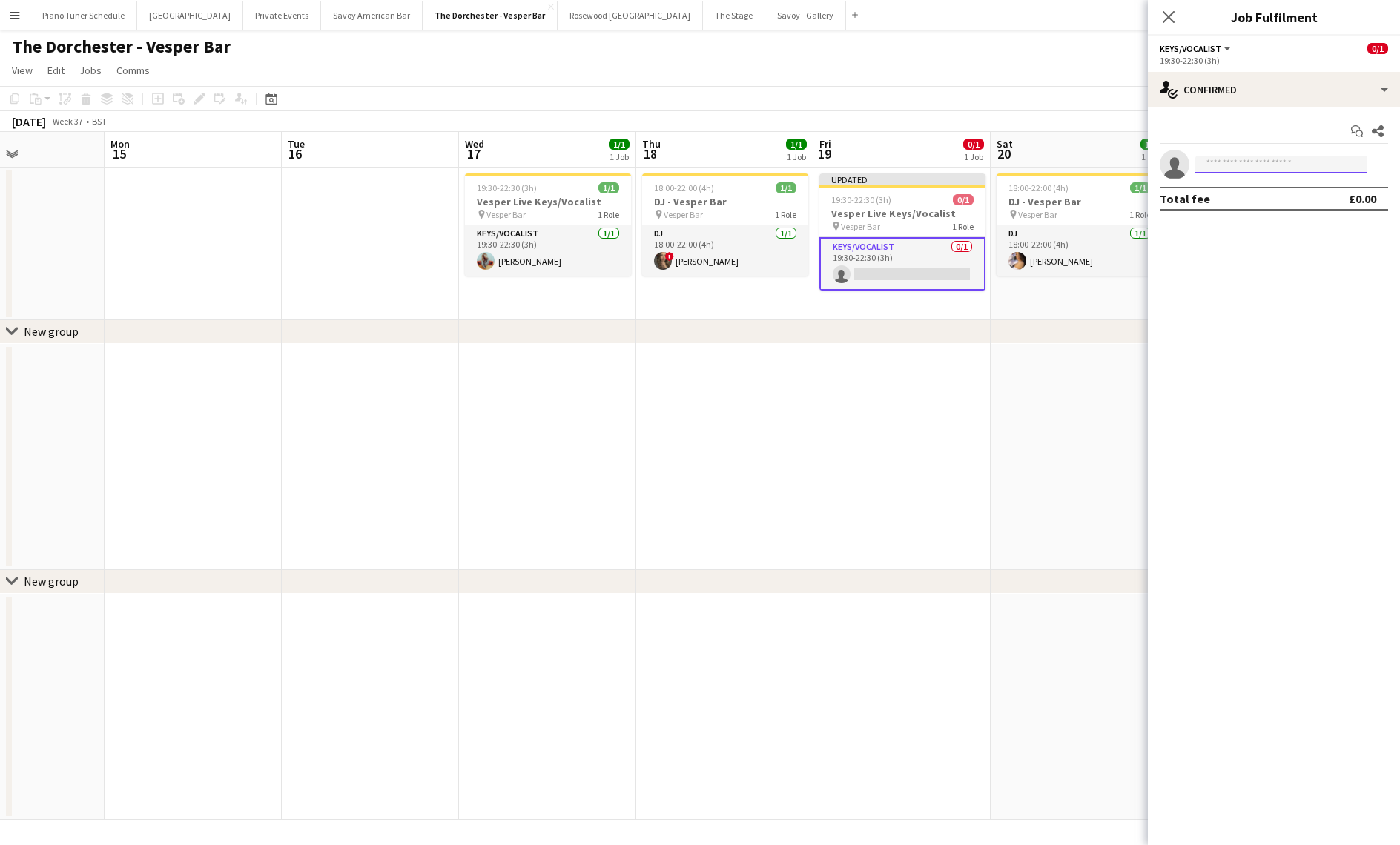
click at [1223, 162] on input at bounding box center [1281, 165] width 172 height 18
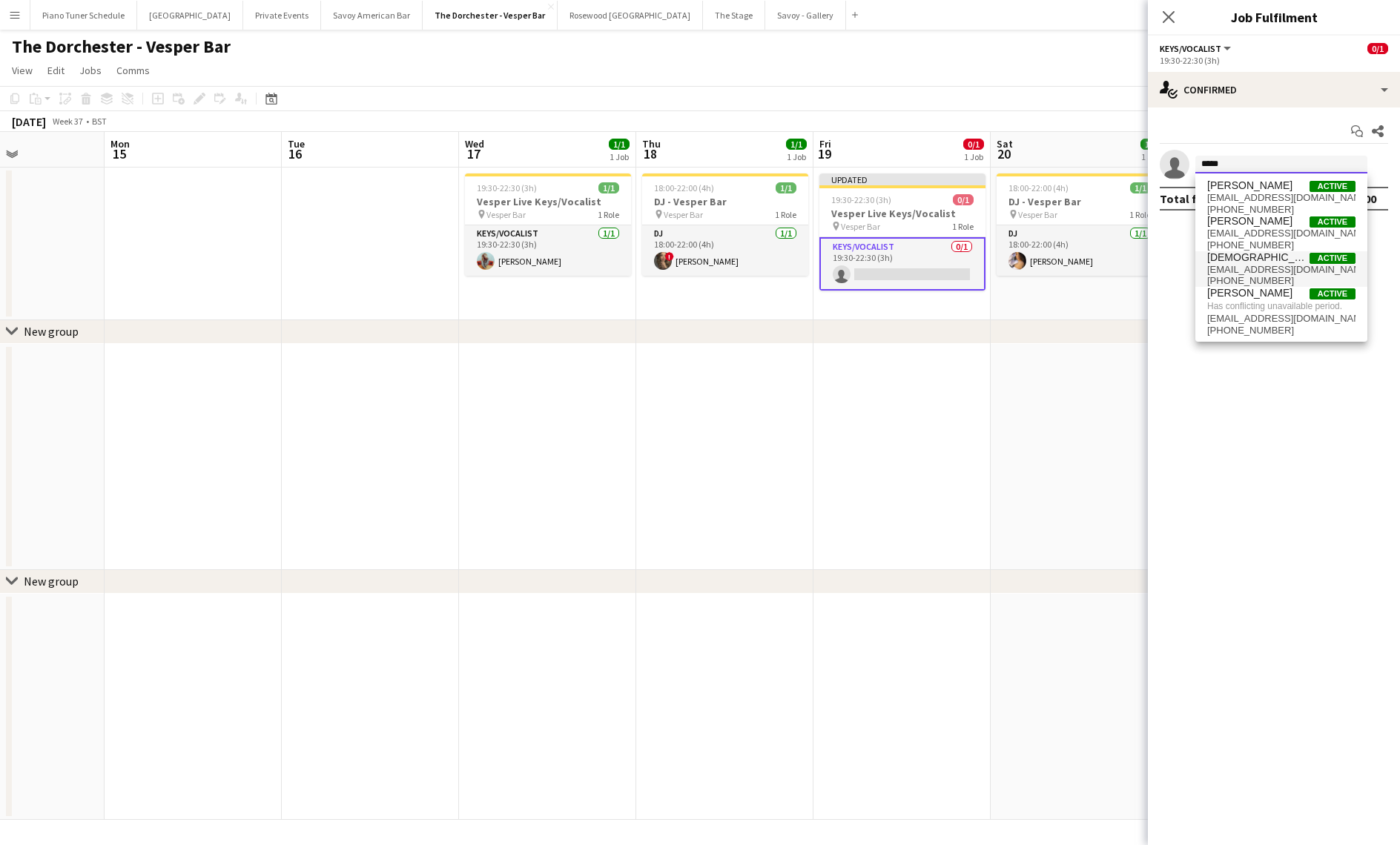
type input "*****"
click at [1249, 269] on span "[EMAIL_ADDRESS][DOMAIN_NAME]" at bounding box center [1281, 269] width 148 height 12
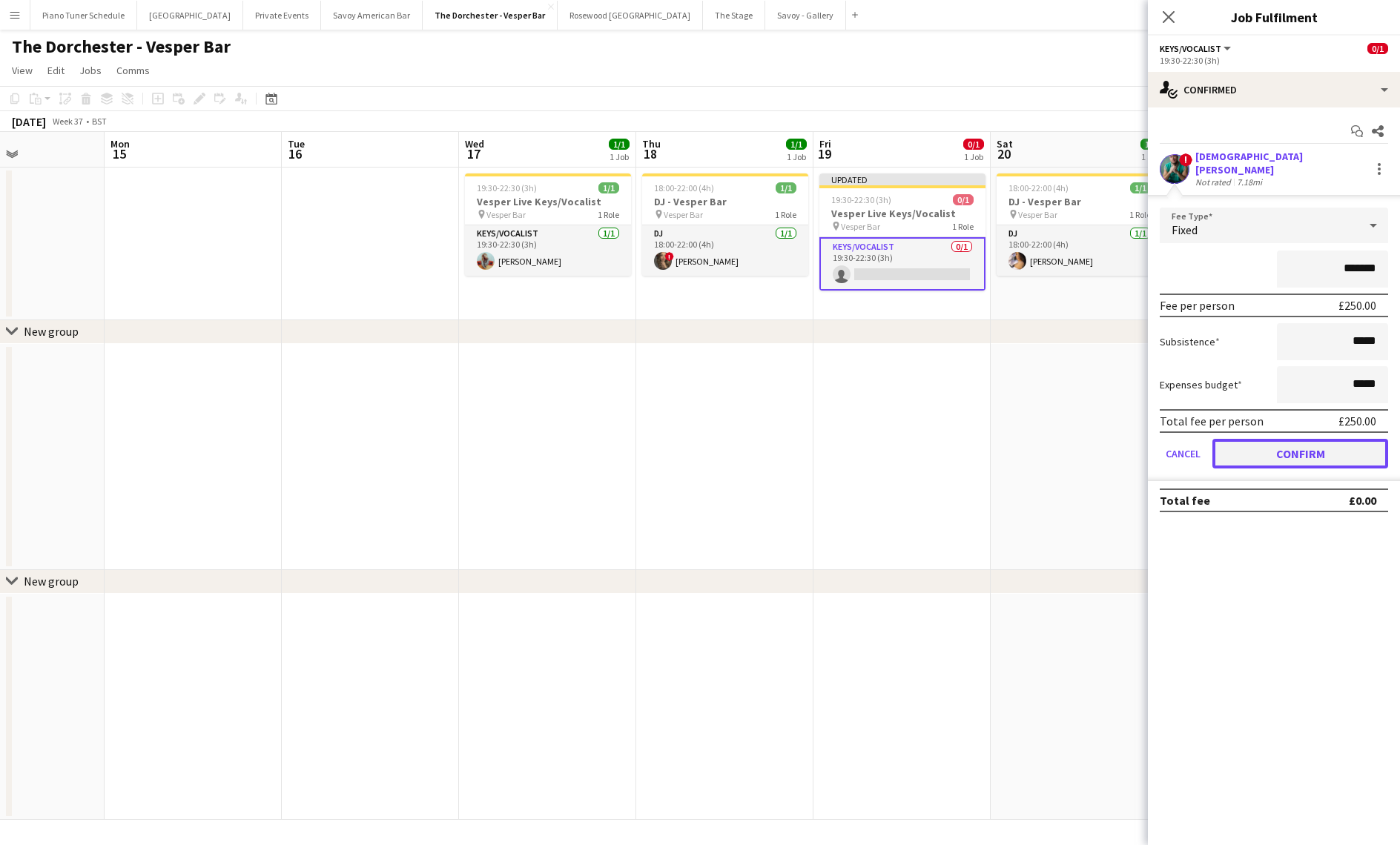
click at [1246, 447] on button "Confirm" at bounding box center [1300, 453] width 176 height 30
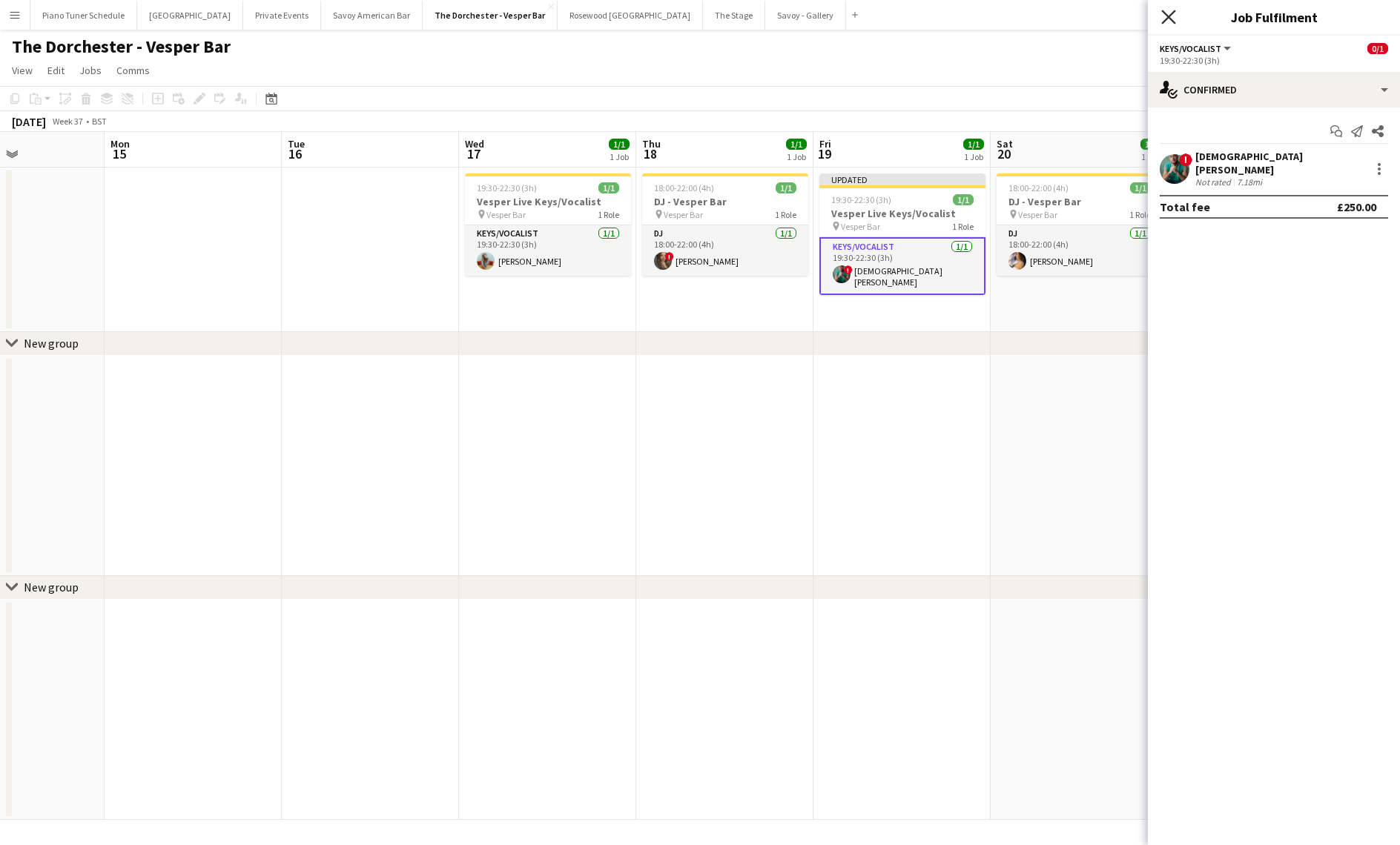
click at [1172, 19] on icon "Close pop-in" at bounding box center [1168, 17] width 14 height 14
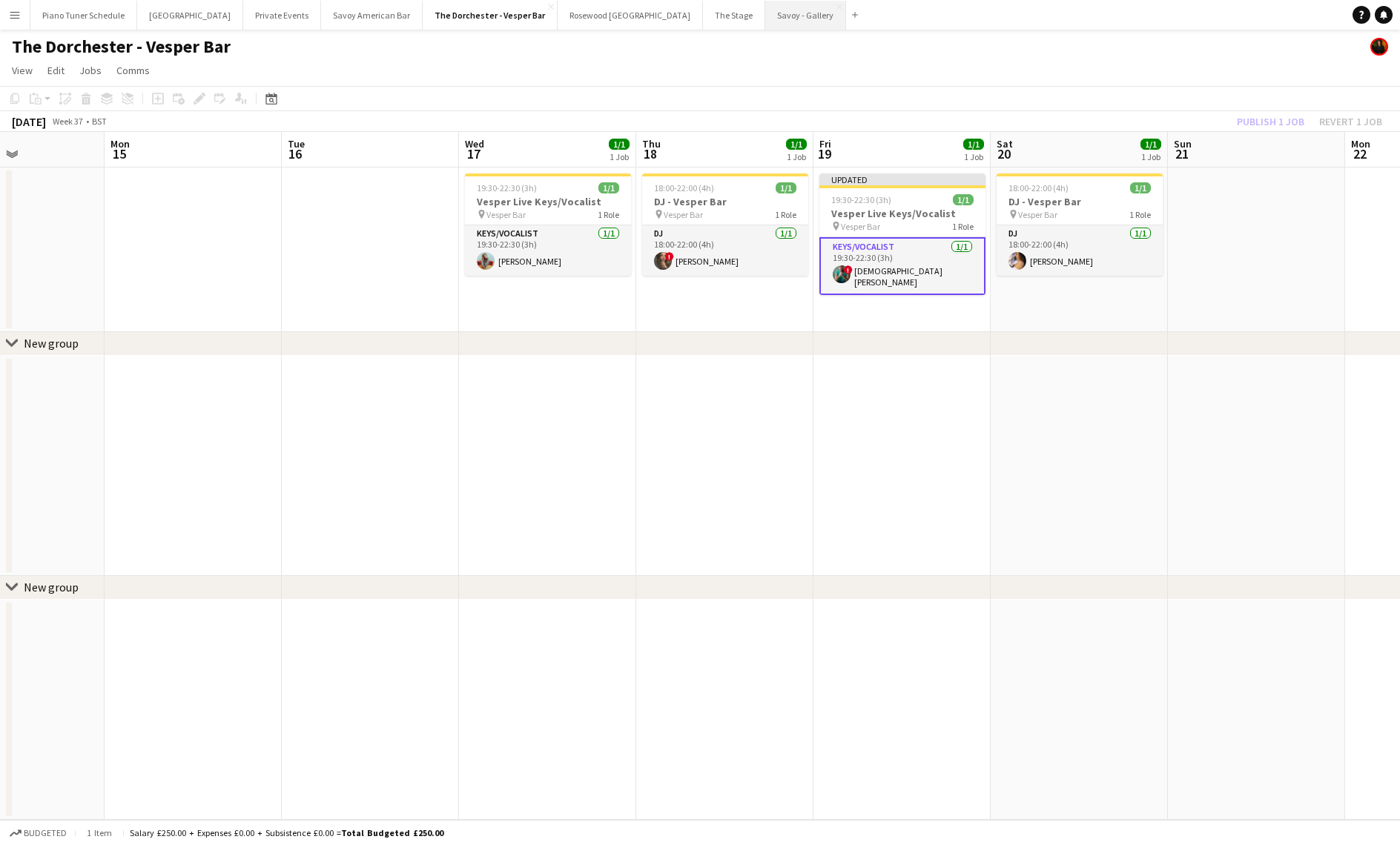
click at [766, 23] on button "Savoy - Gallery Close" at bounding box center [806, 15] width 81 height 29
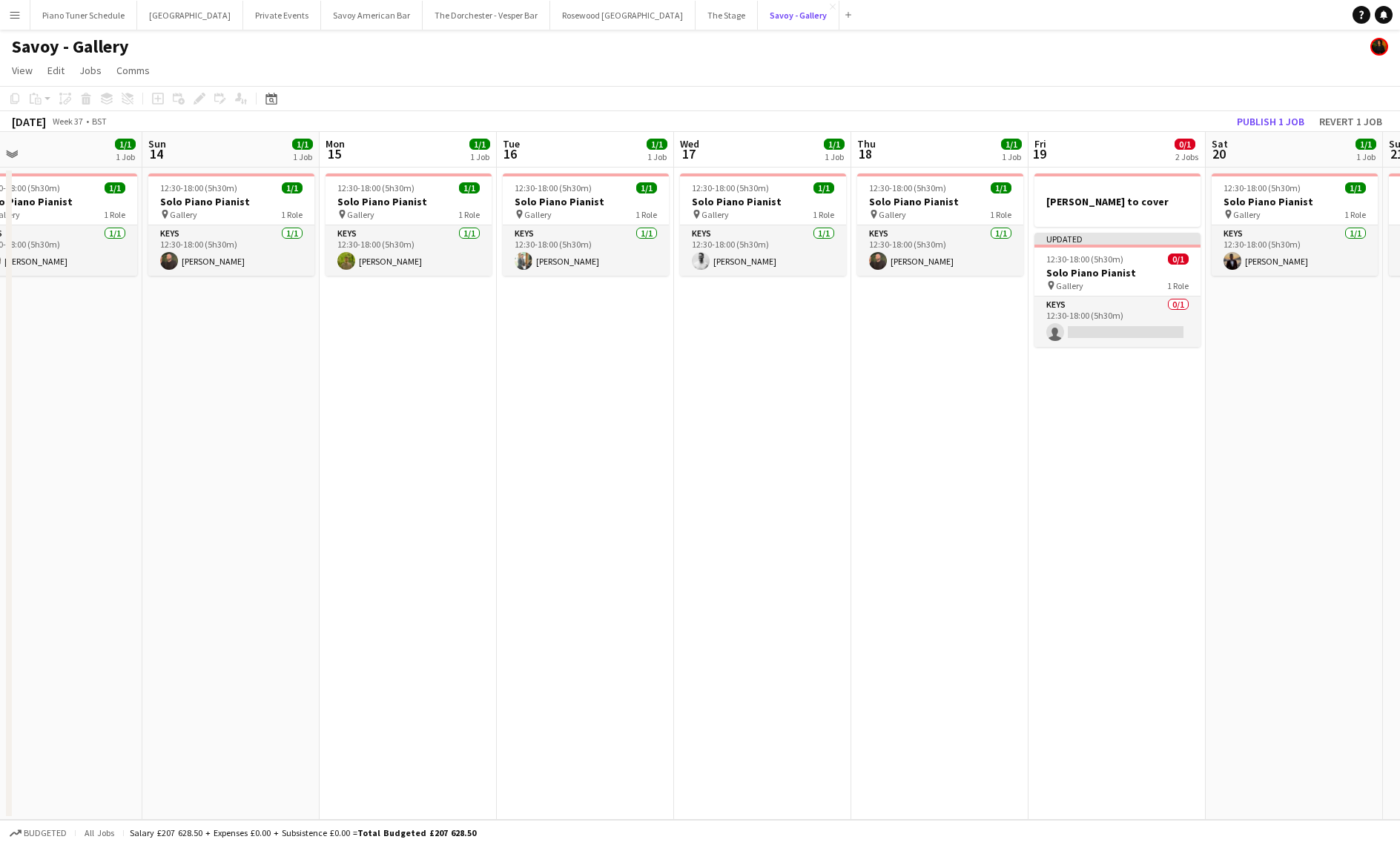
scroll to position [0, 553]
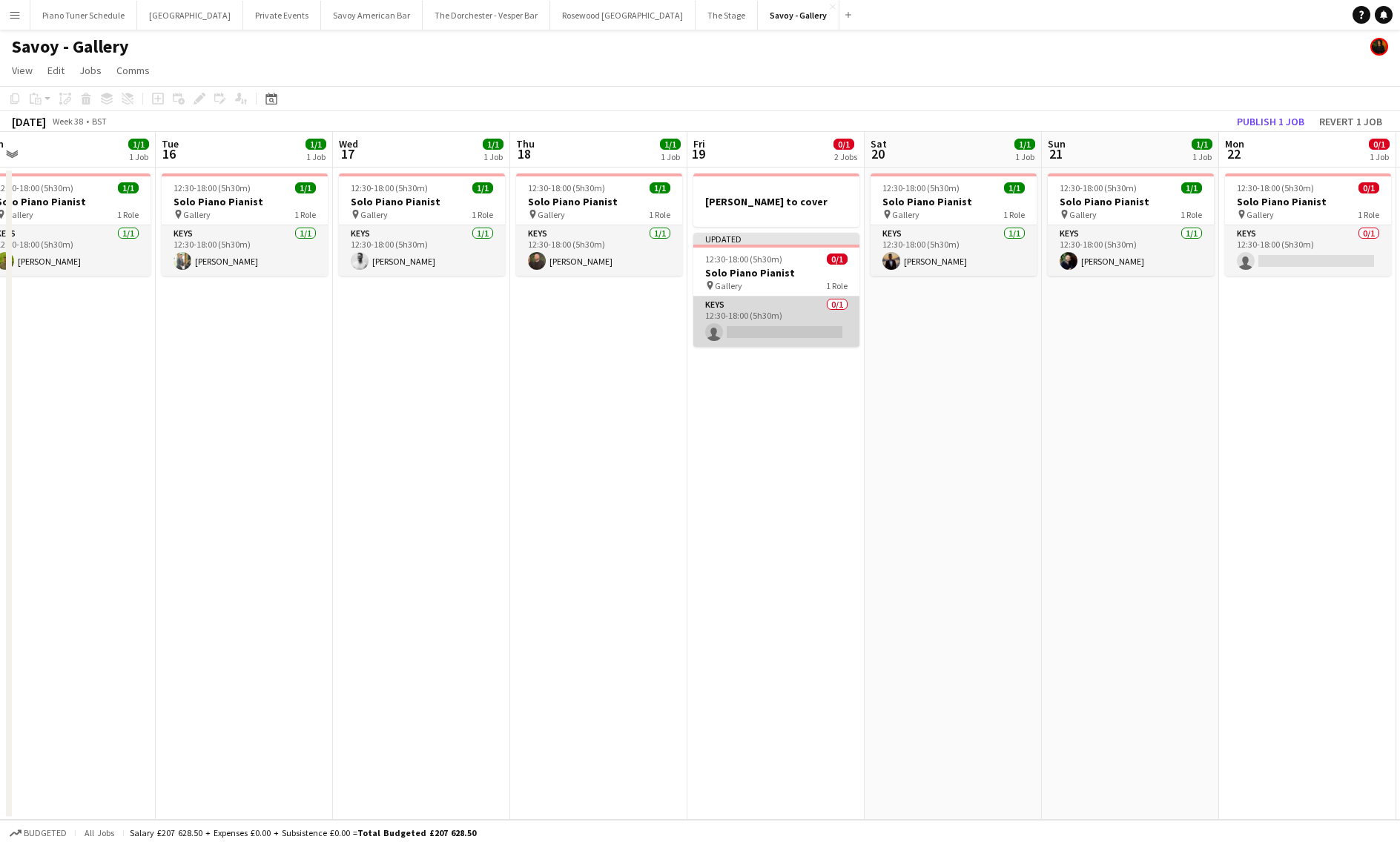
click at [782, 331] on app-card-role "Keys 0/1 12:30-18:00 (5h30m) single-neutral-actions" at bounding box center [776, 322] width 166 height 51
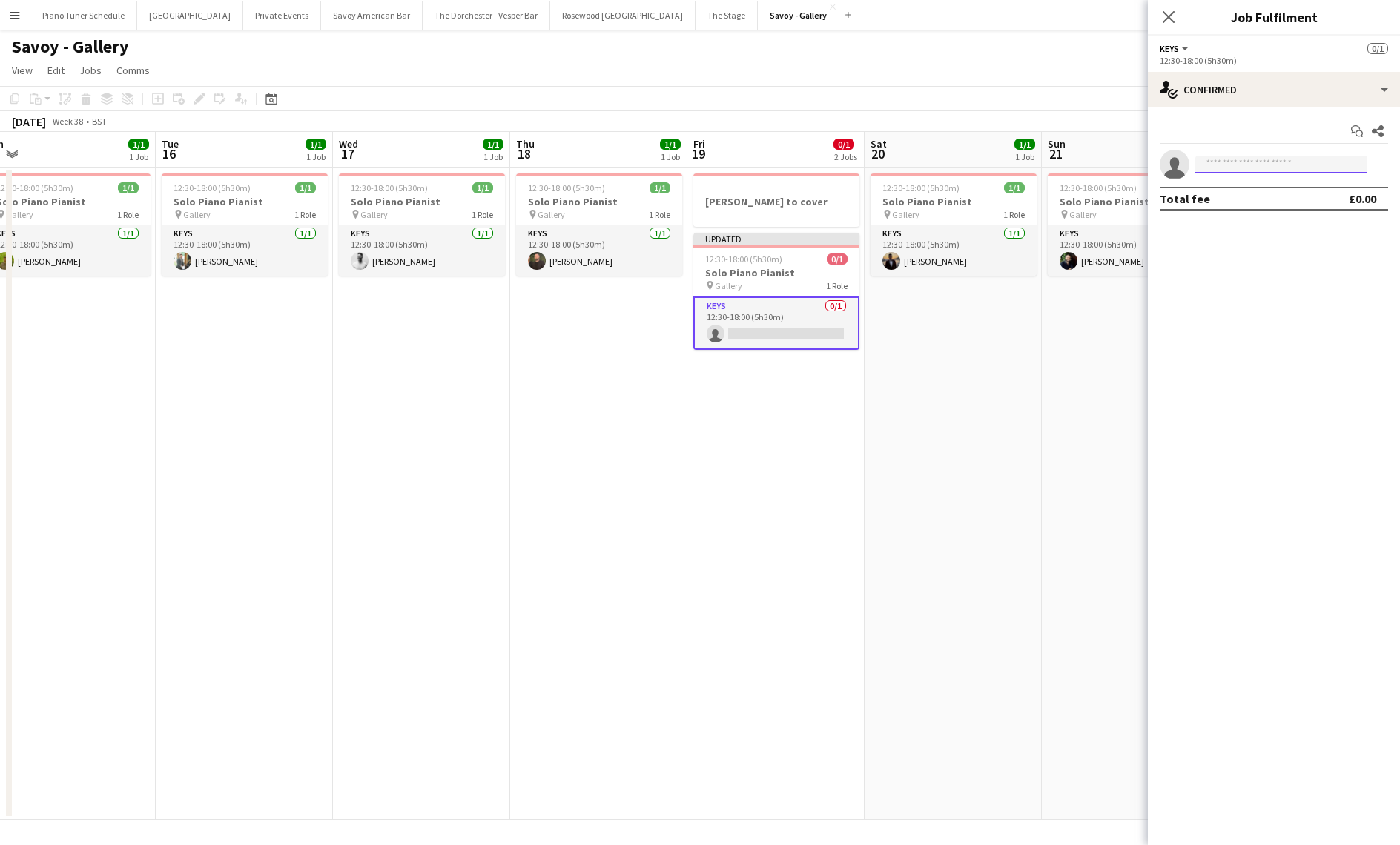
click at [1313, 164] on input at bounding box center [1281, 165] width 172 height 18
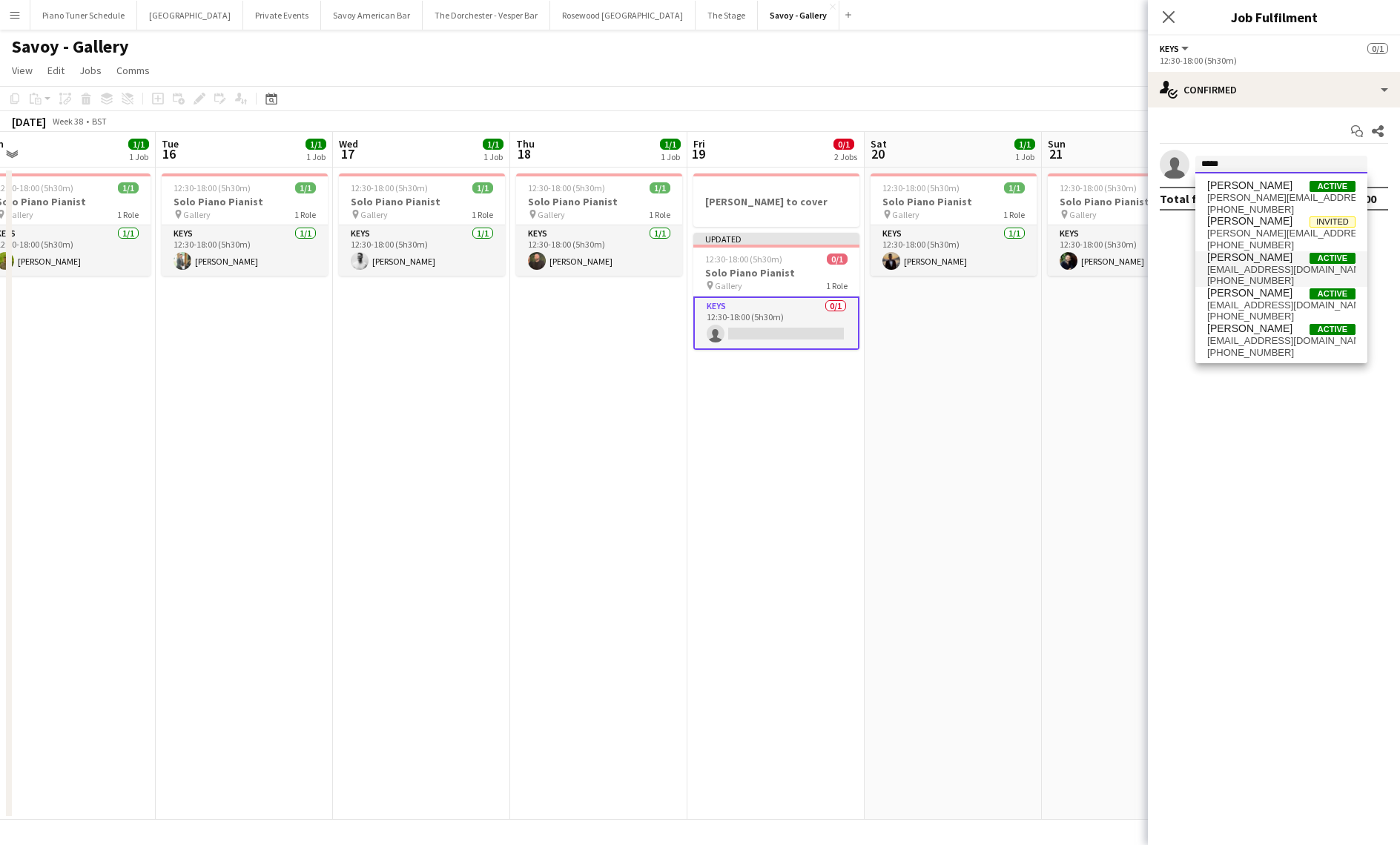
type input "*****"
click at [1249, 266] on span "[EMAIL_ADDRESS][DOMAIN_NAME]" at bounding box center [1281, 269] width 148 height 12
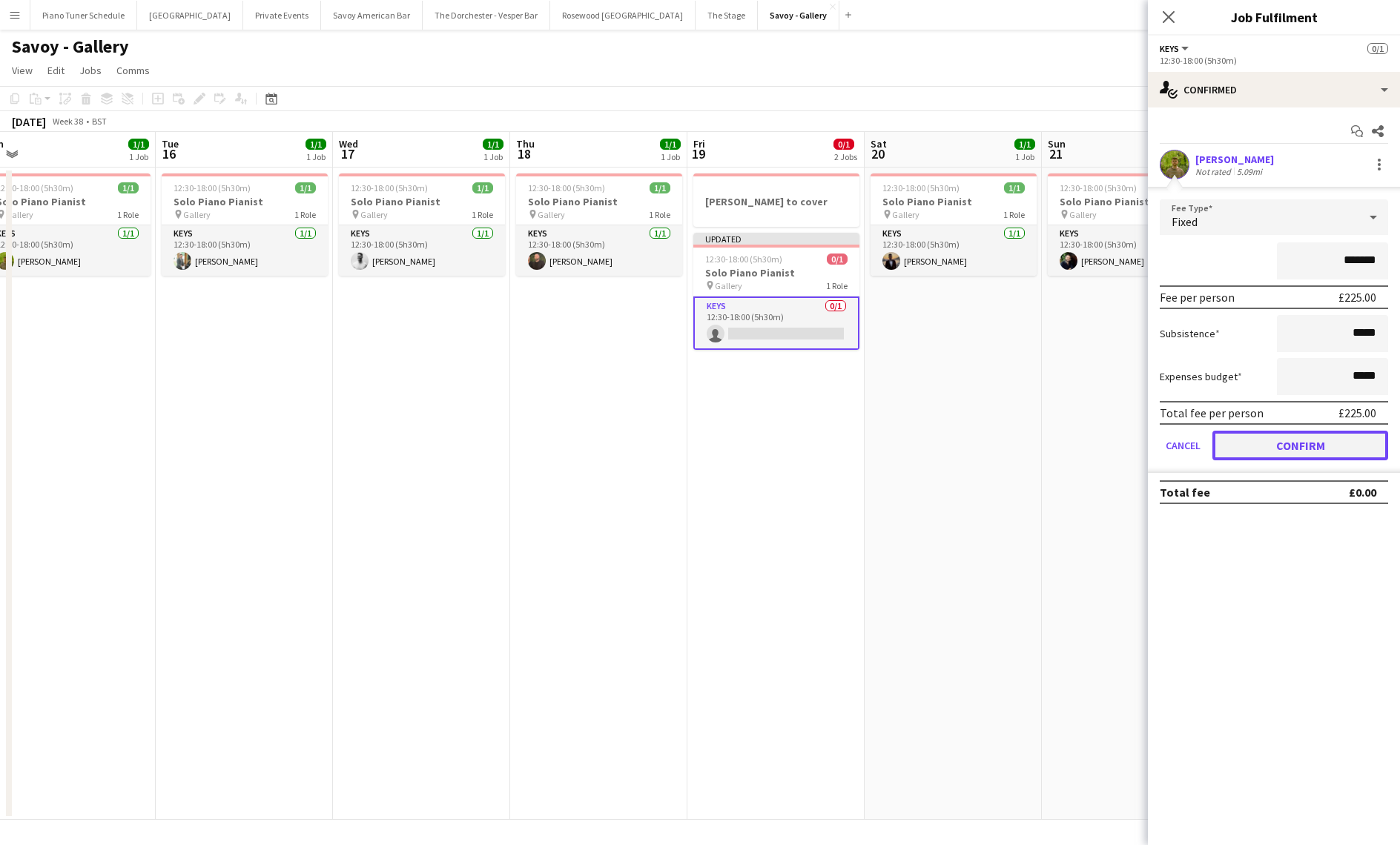
click at [1257, 449] on button "Confirm" at bounding box center [1300, 445] width 176 height 30
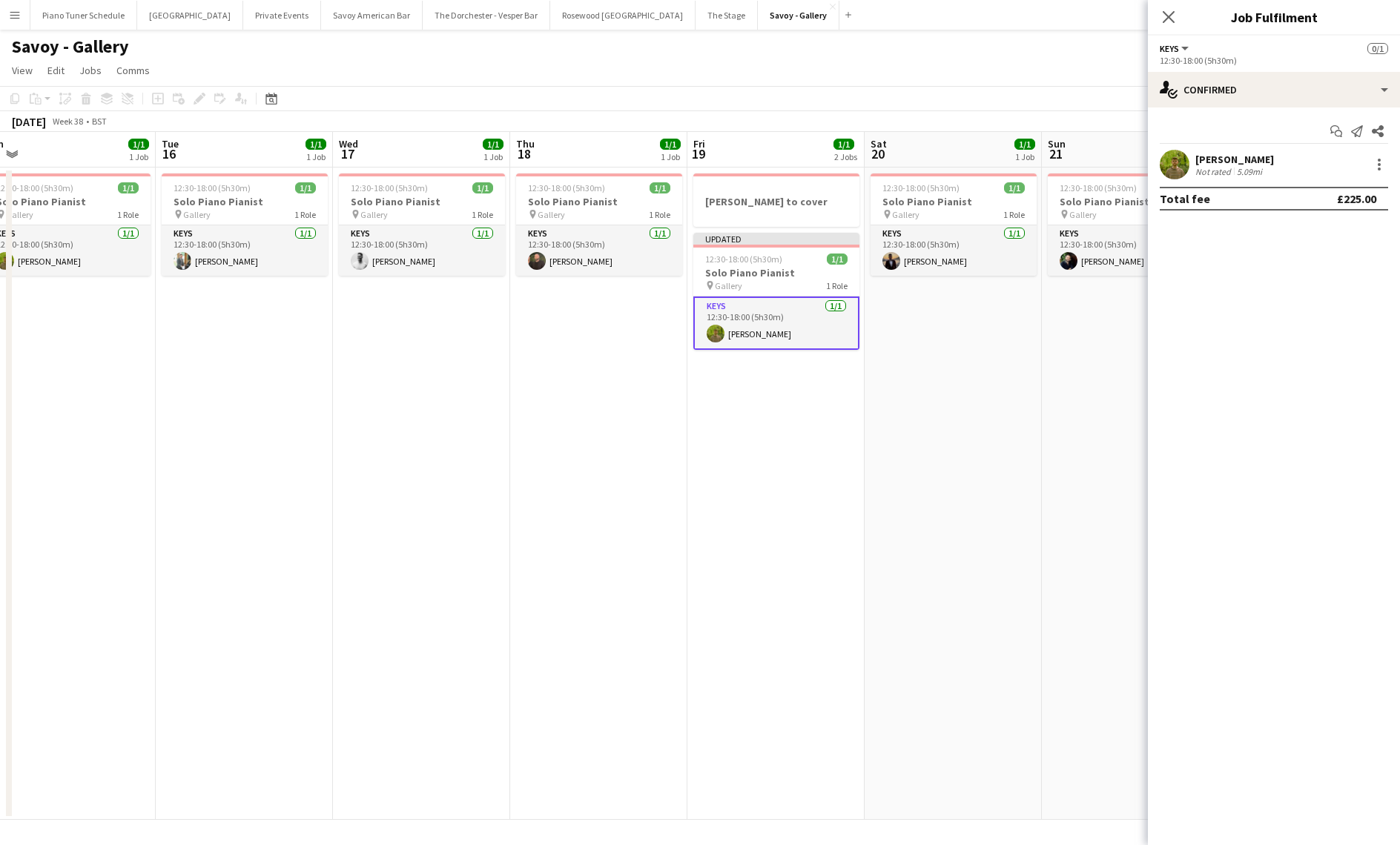
click at [1177, 19] on div "Close pop-in" at bounding box center [1168, 17] width 42 height 34
click at [1172, 18] on icon "Close pop-in" at bounding box center [1168, 17] width 14 height 14
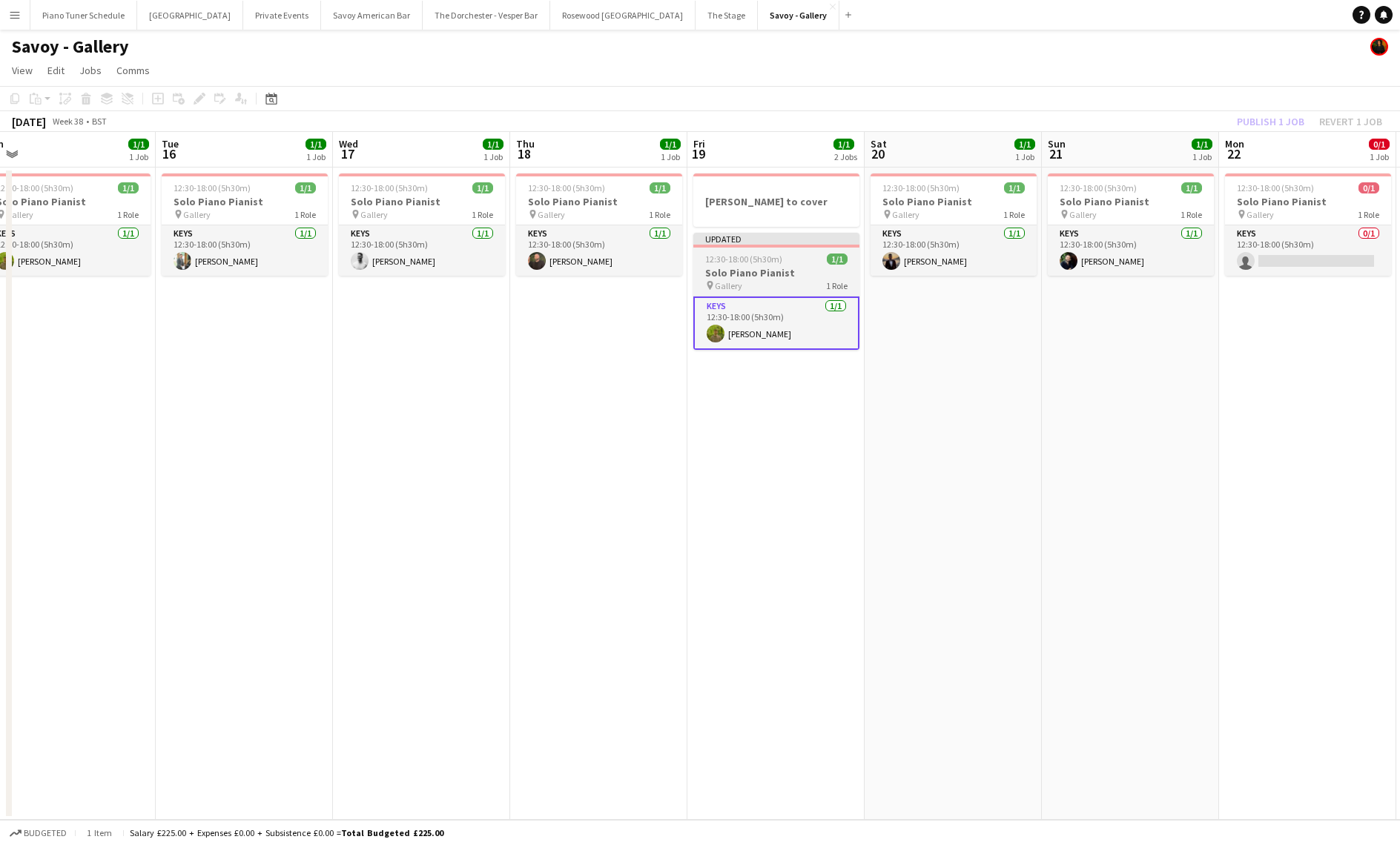
click at [770, 239] on div "Updated" at bounding box center [776, 239] width 166 height 12
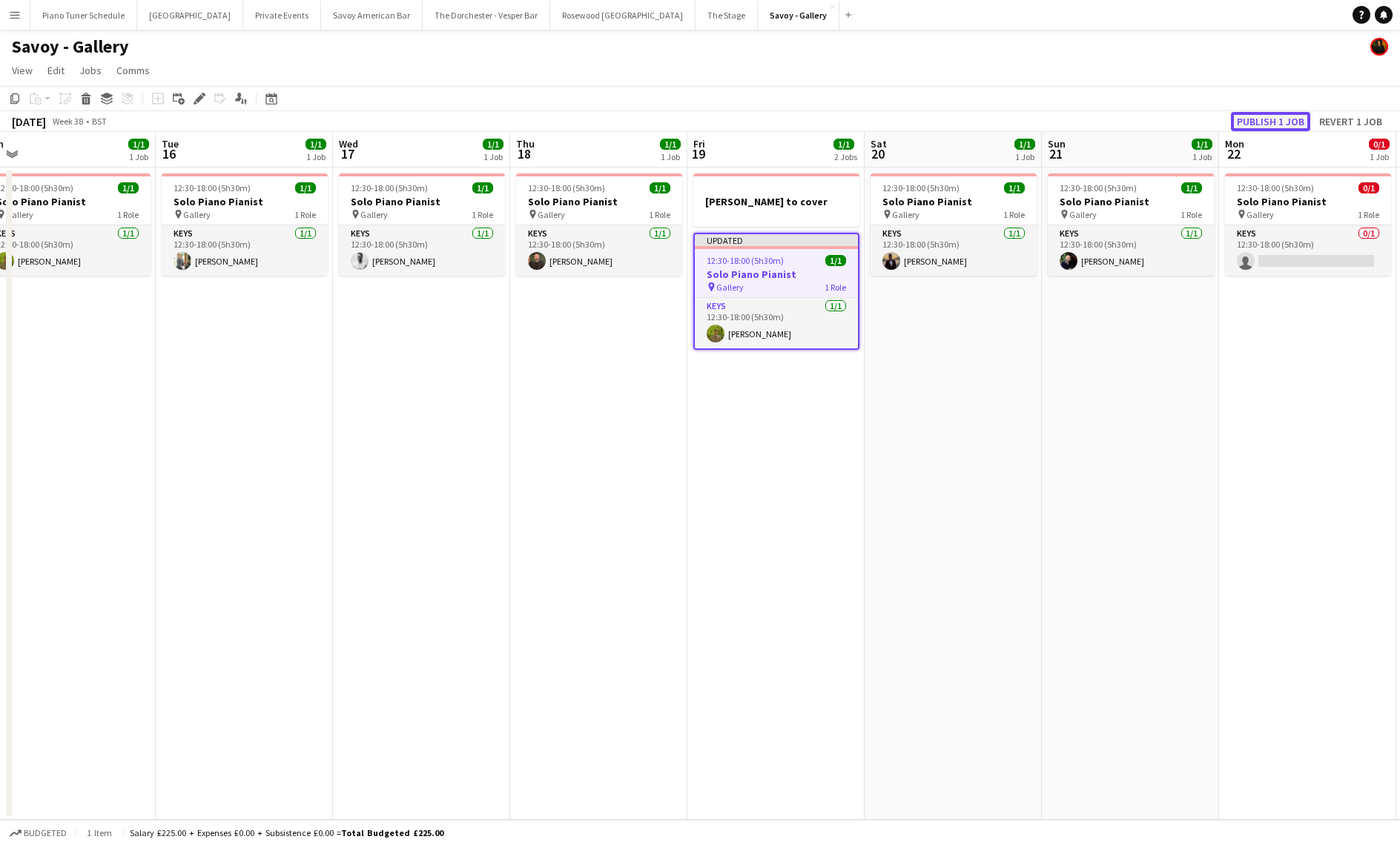
click at [1282, 121] on button "Publish 1 job" at bounding box center [1271, 121] width 80 height 19
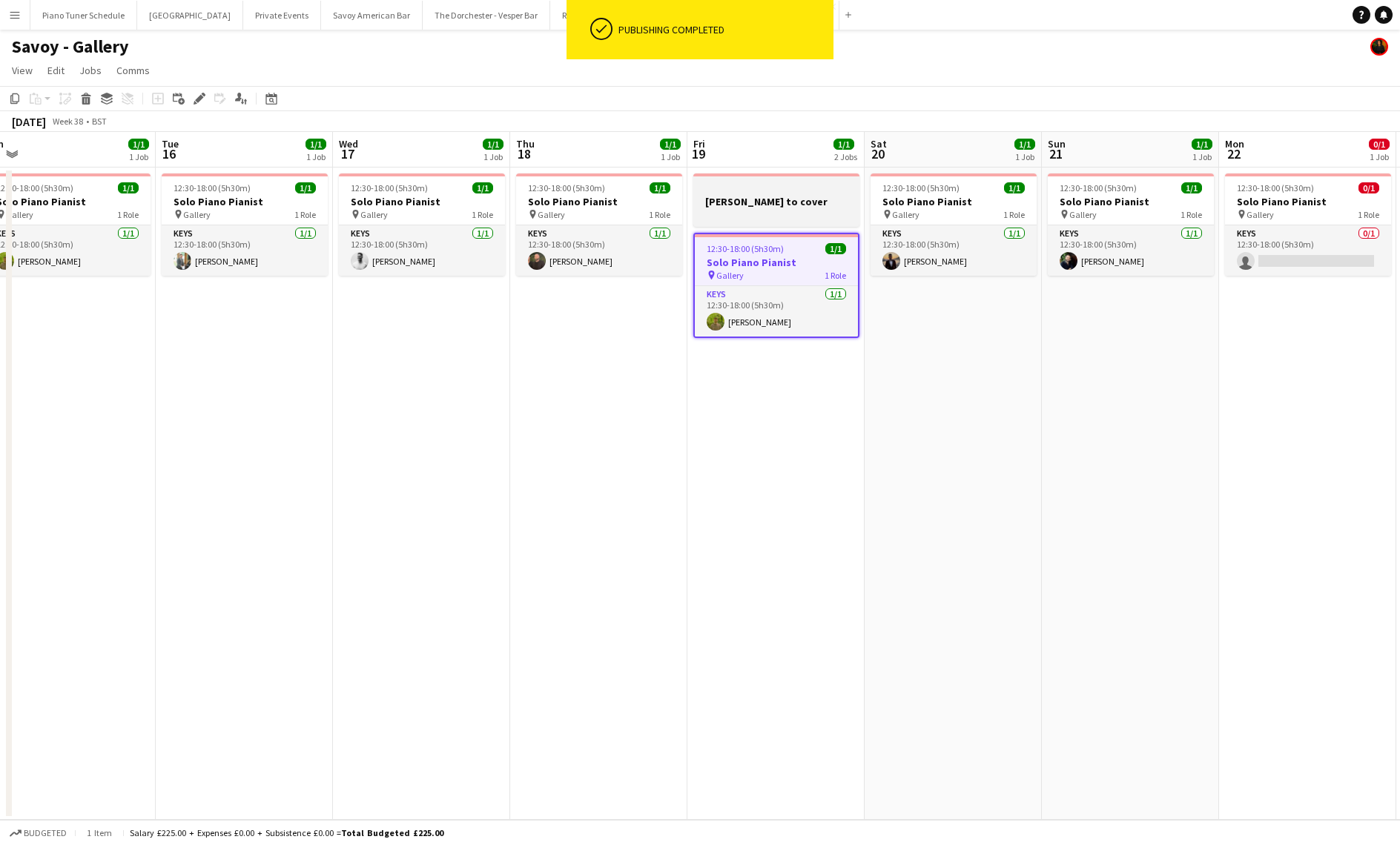
click at [752, 210] on div at bounding box center [776, 214] width 166 height 12
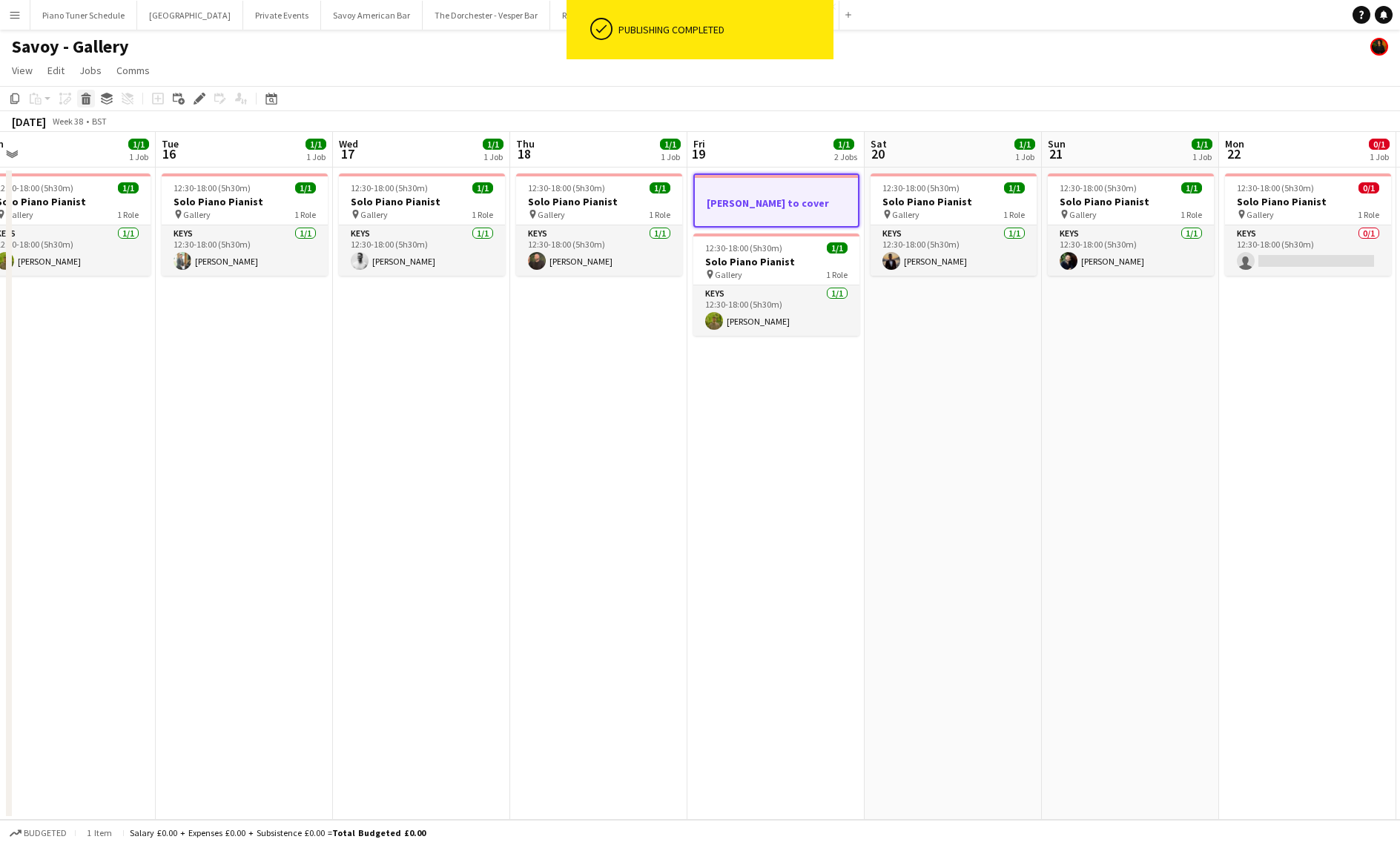
click at [94, 100] on div "Delete" at bounding box center [86, 99] width 18 height 18
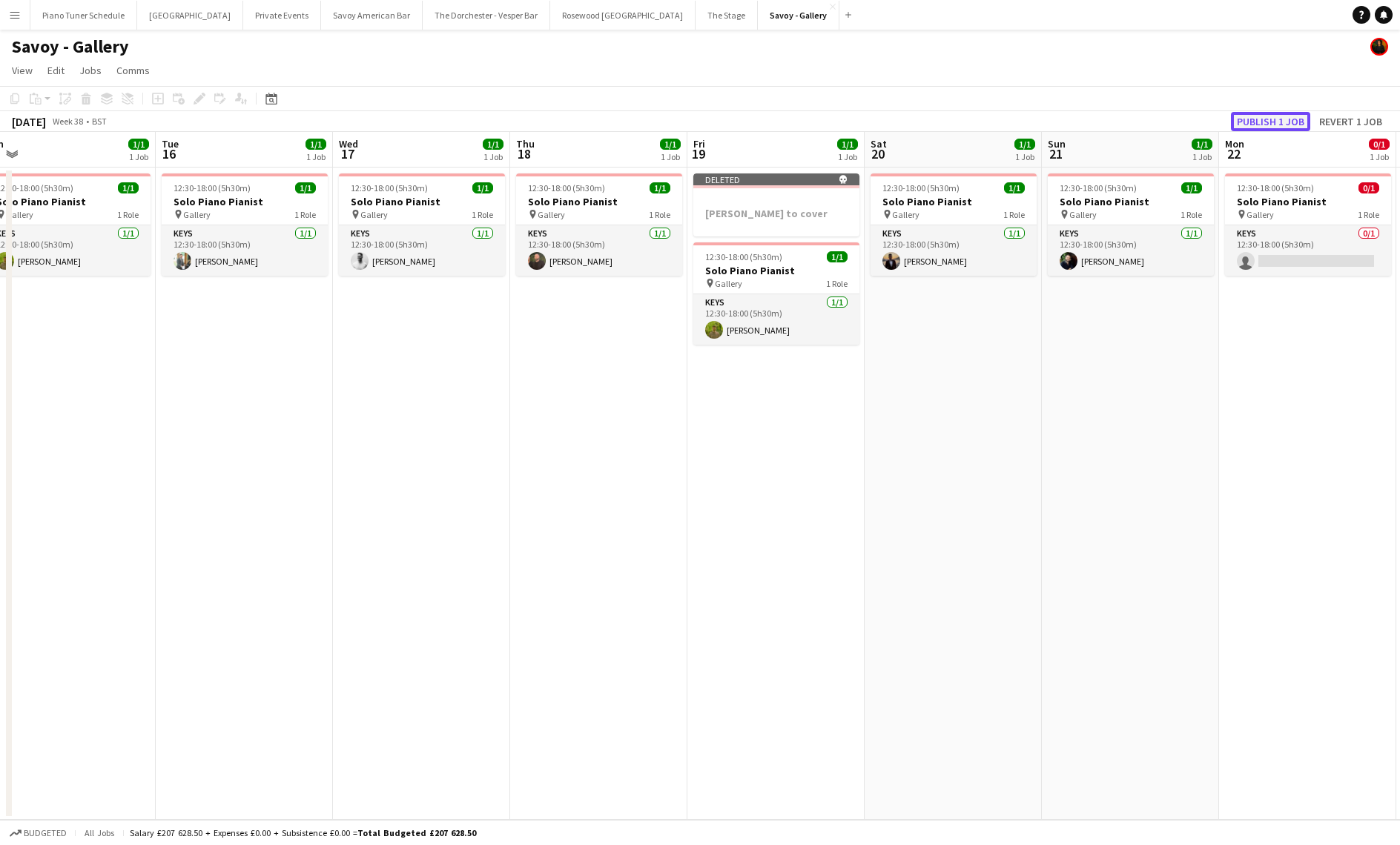
click at [1246, 120] on button "Publish 1 job" at bounding box center [1271, 121] width 80 height 19
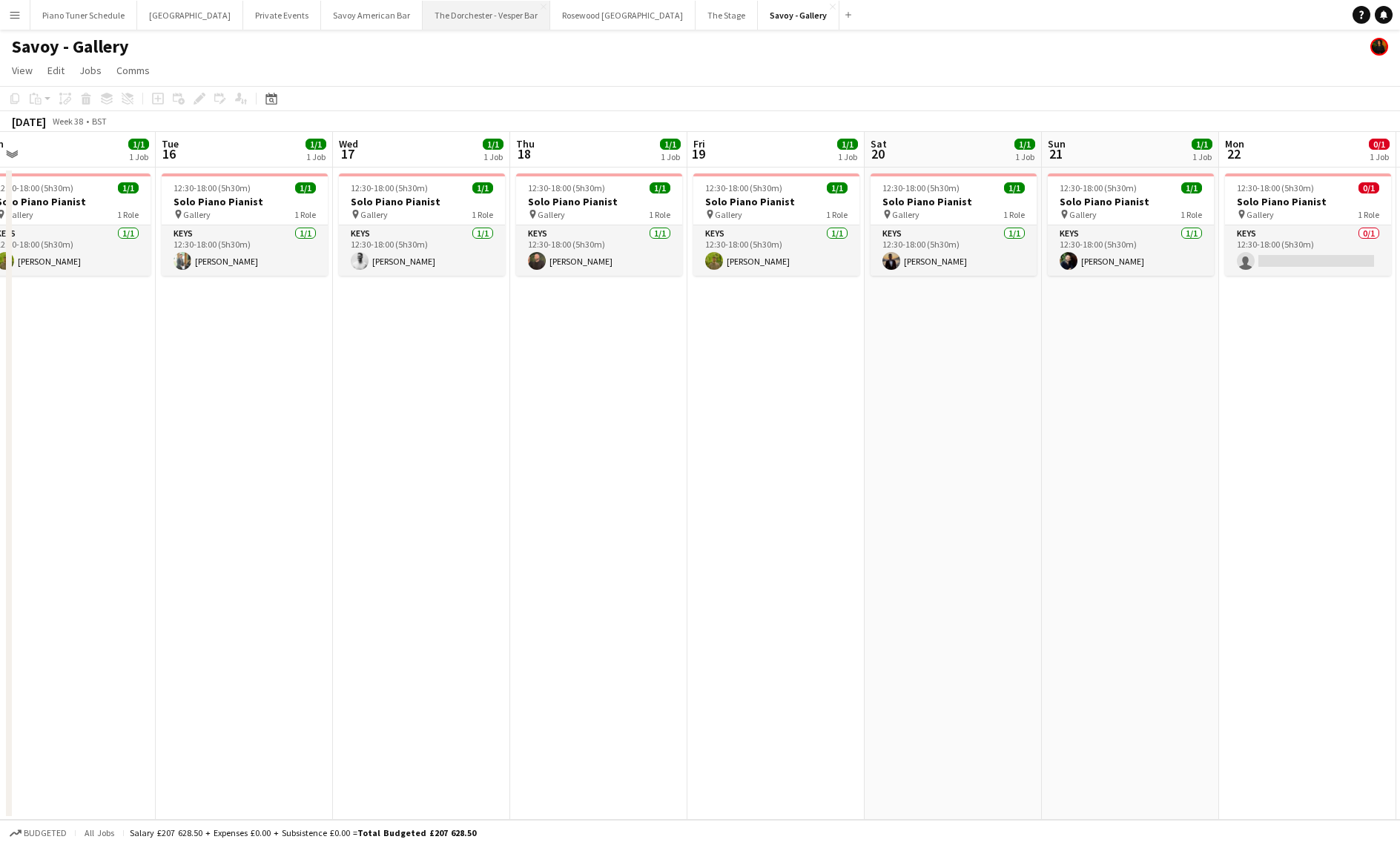
click at [462, 18] on button "The Dorchester - Vesper Bar Close" at bounding box center [487, 15] width 128 height 29
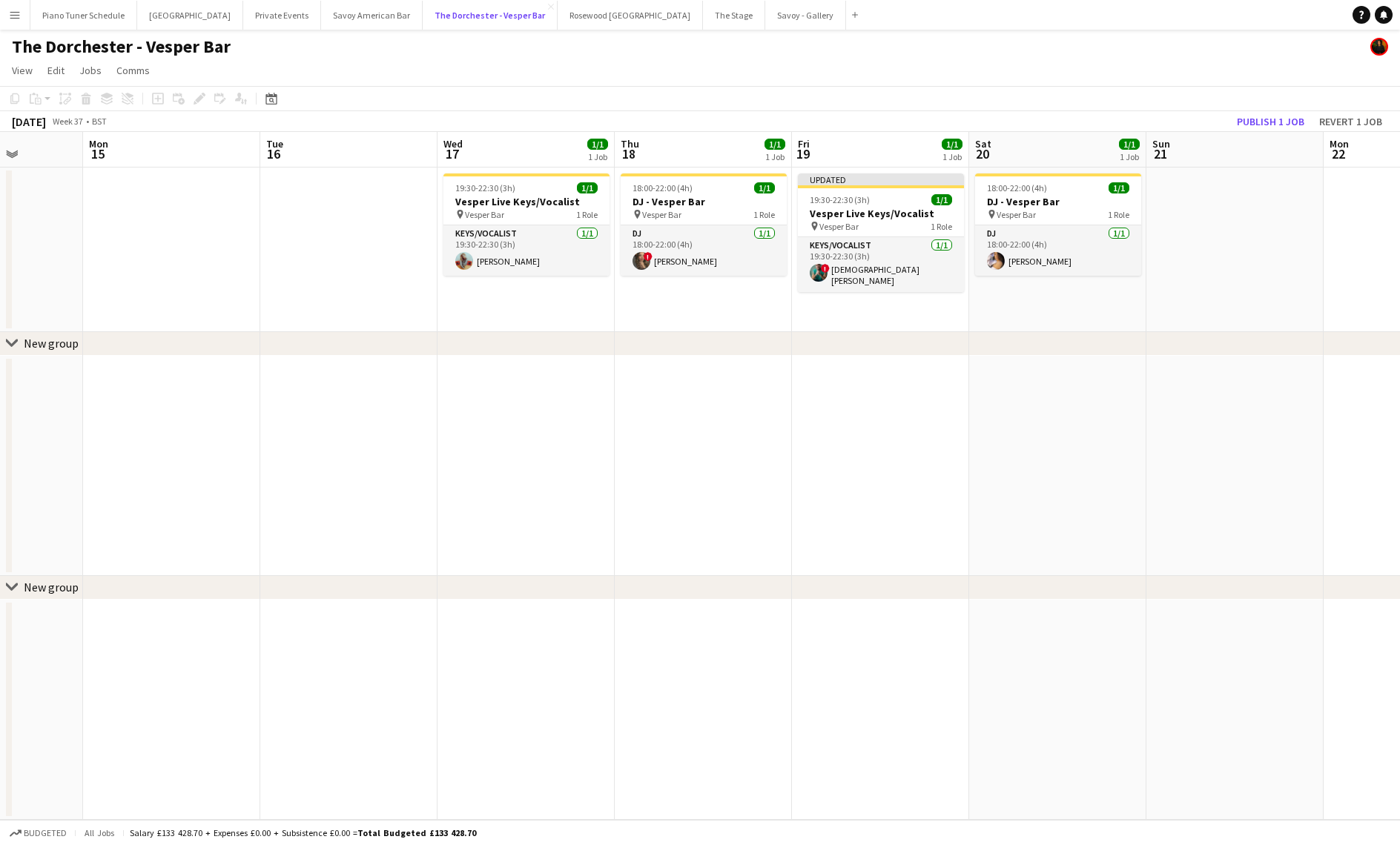
scroll to position [0, 467]
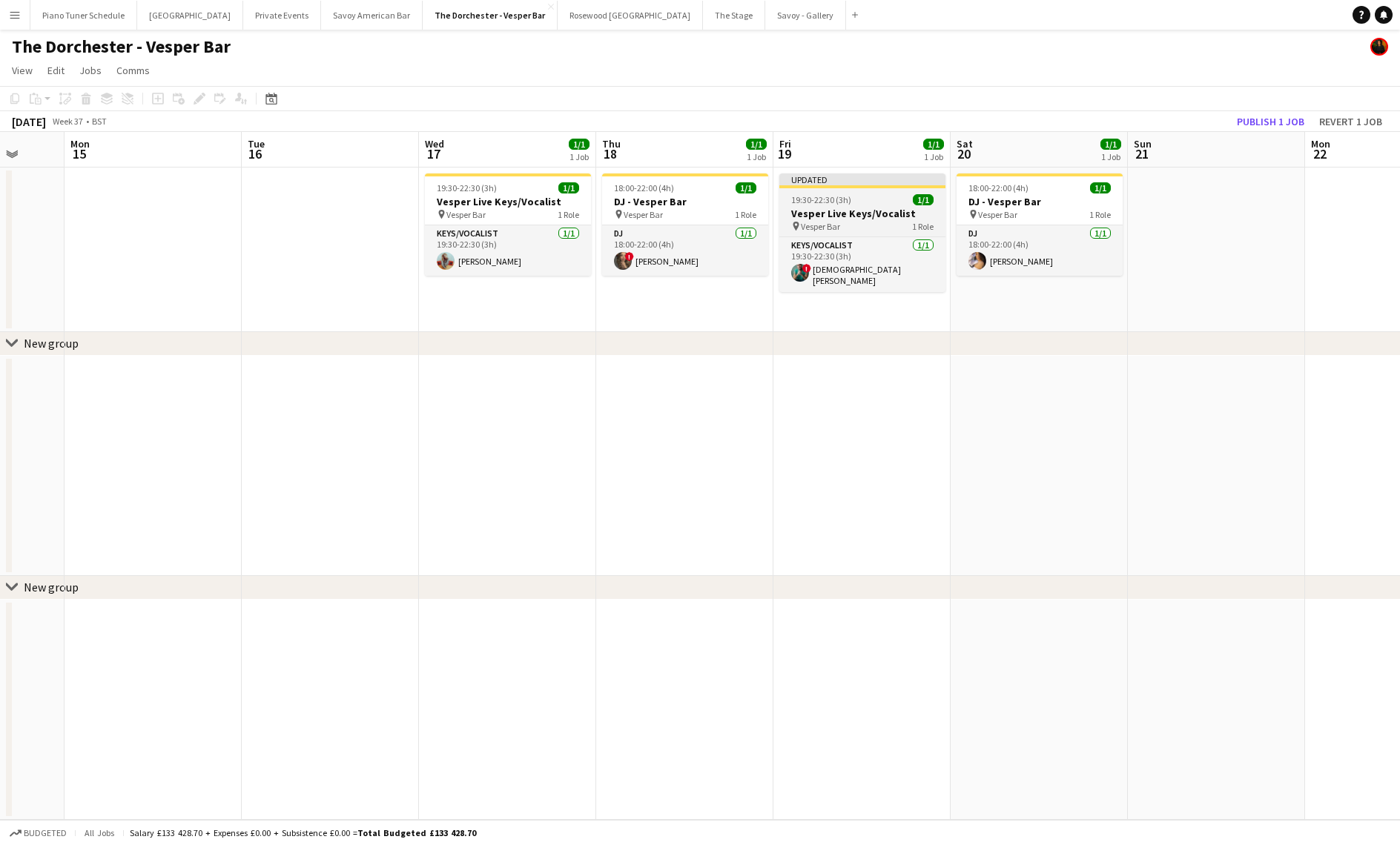
click at [868, 219] on h3 "Vesper Live Keys/Vocalist" at bounding box center [862, 213] width 166 height 14
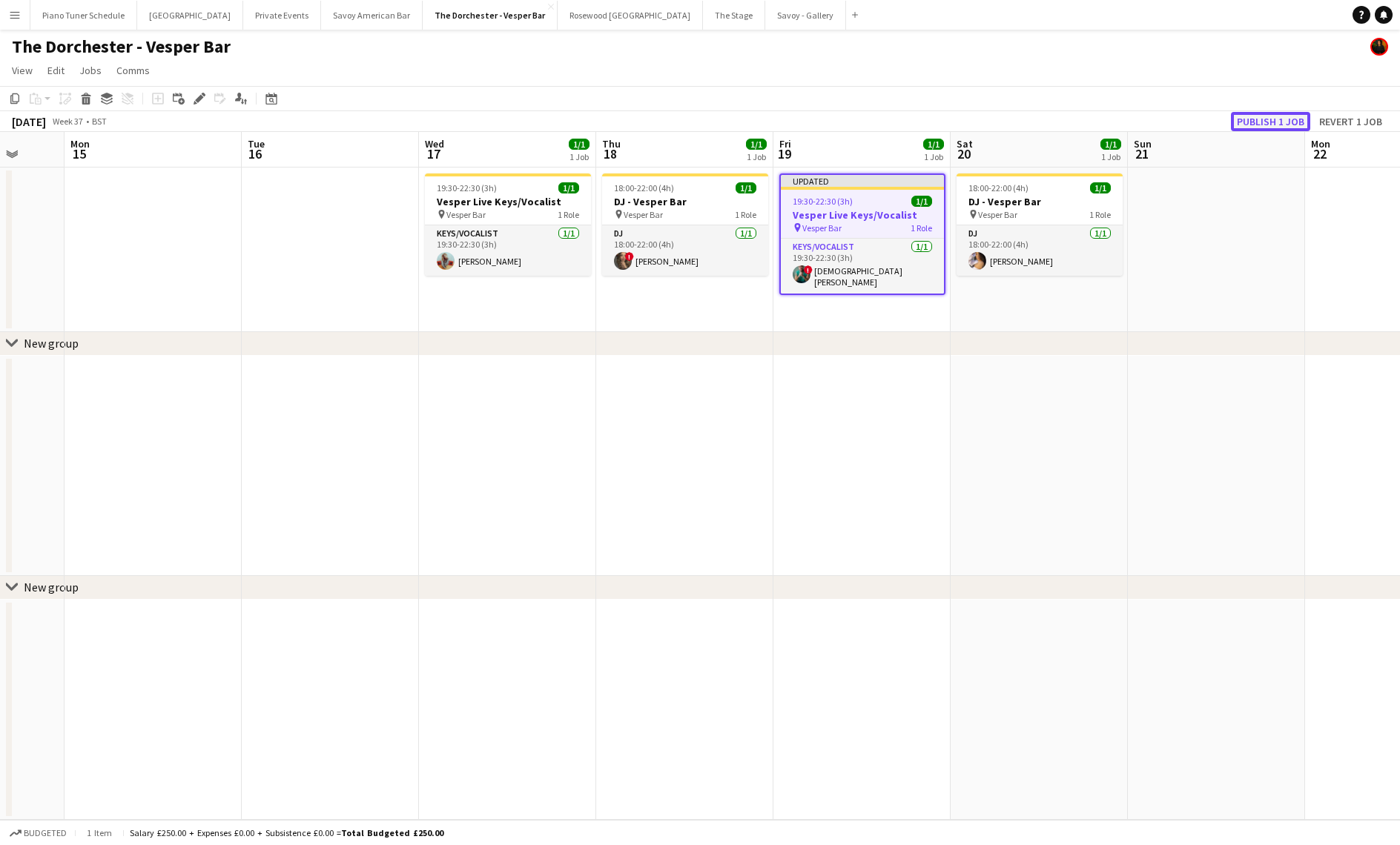
click at [1267, 122] on button "Publish 1 job" at bounding box center [1271, 121] width 80 height 19
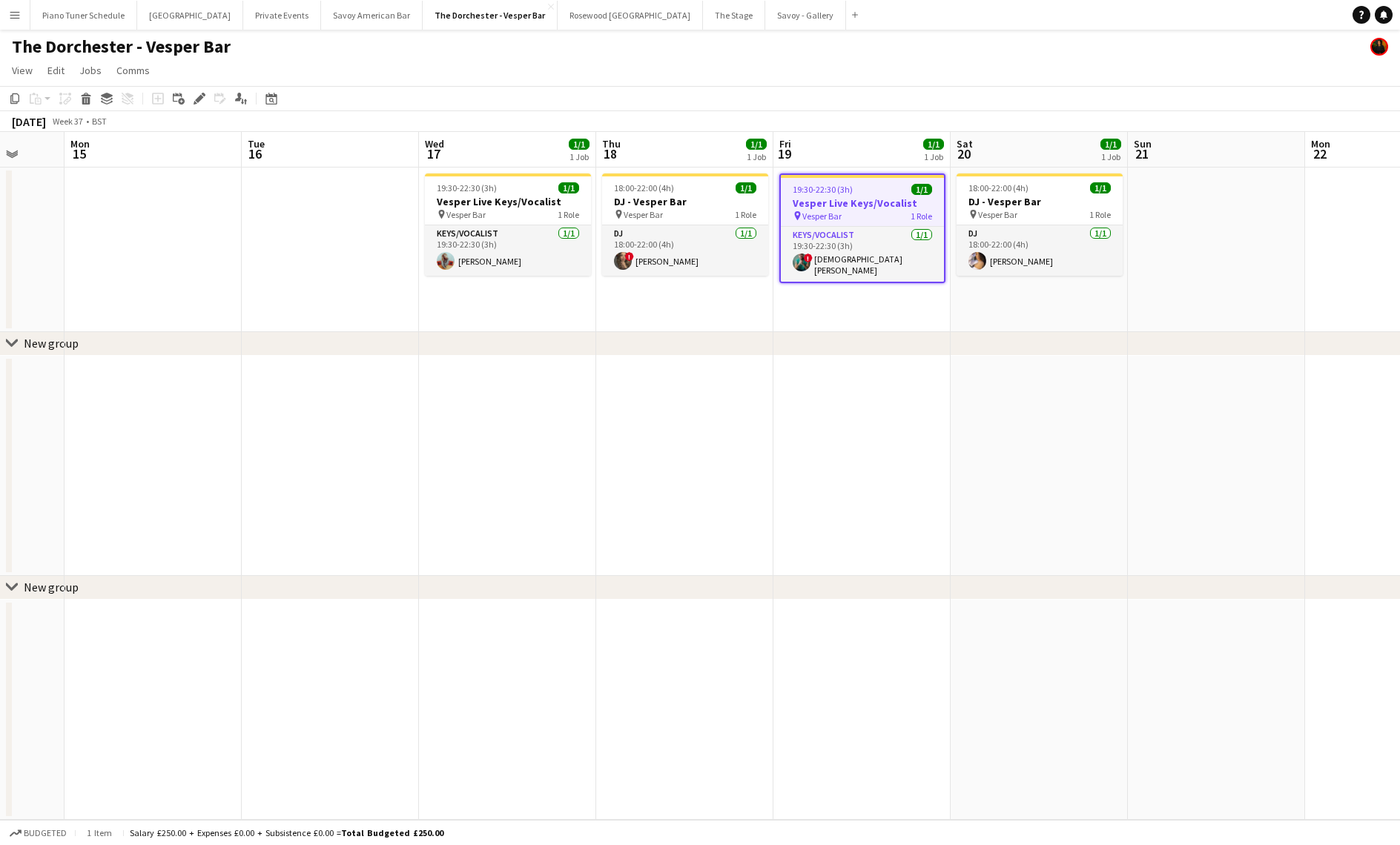
click at [18, 15] on app-icon "Menu" at bounding box center [14, 14] width 12 height 12
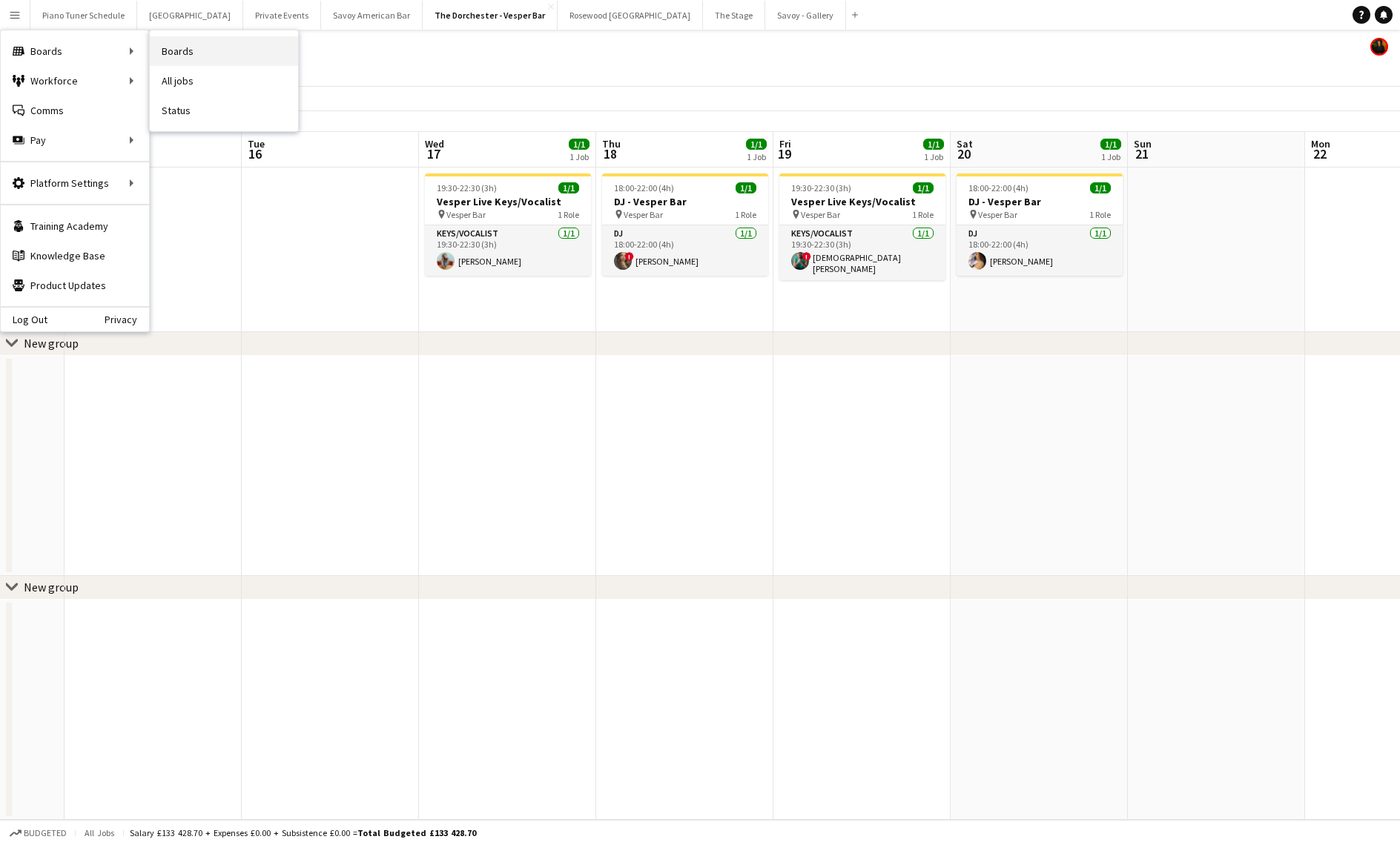
click at [232, 58] on link "Boards" at bounding box center [224, 51] width 148 height 30
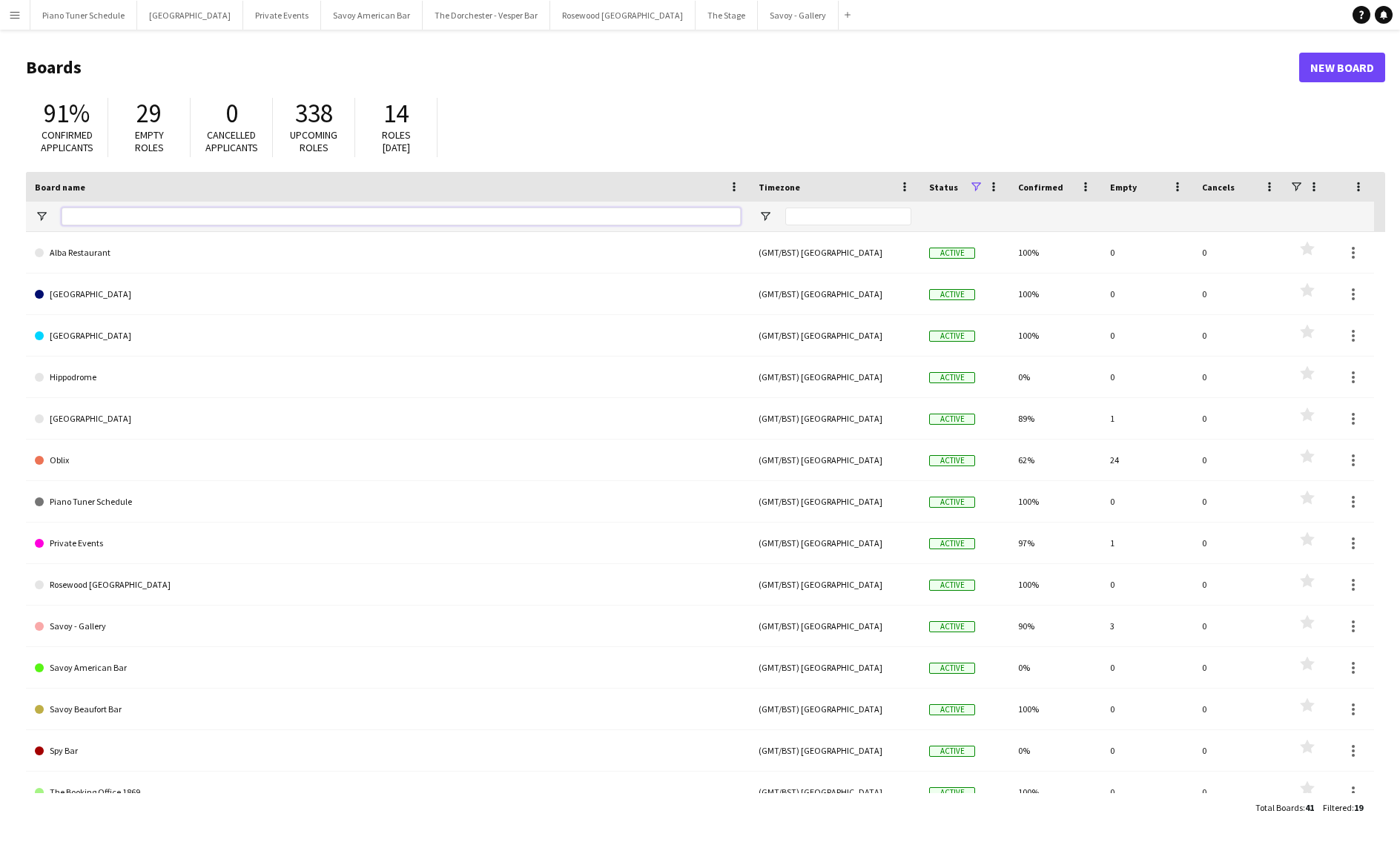
click at [196, 214] on input "Board name Filter Input" at bounding box center [401, 216] width 679 height 18
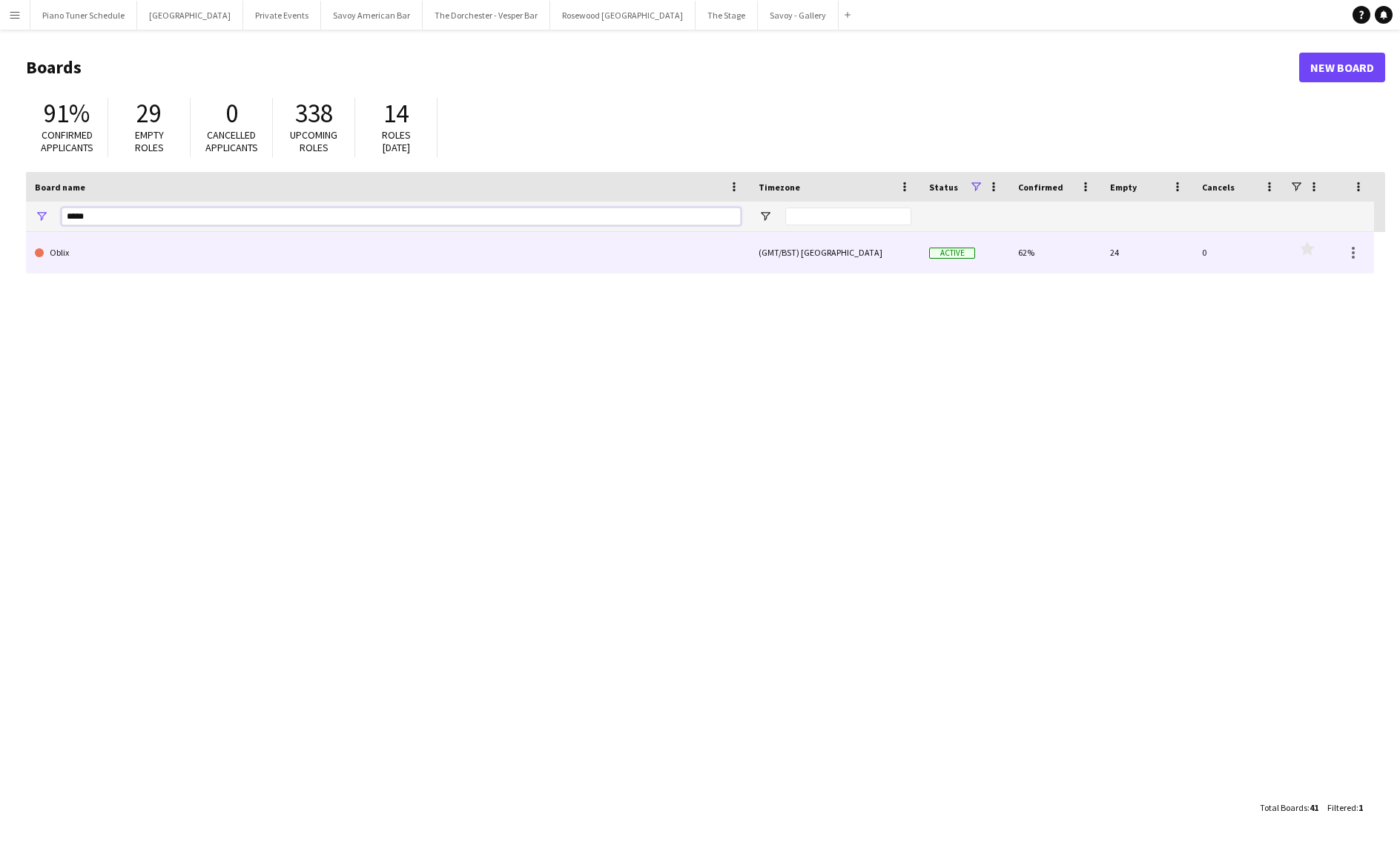
type input "*****"
click at [243, 268] on link "Oblix" at bounding box center [388, 253] width 706 height 42
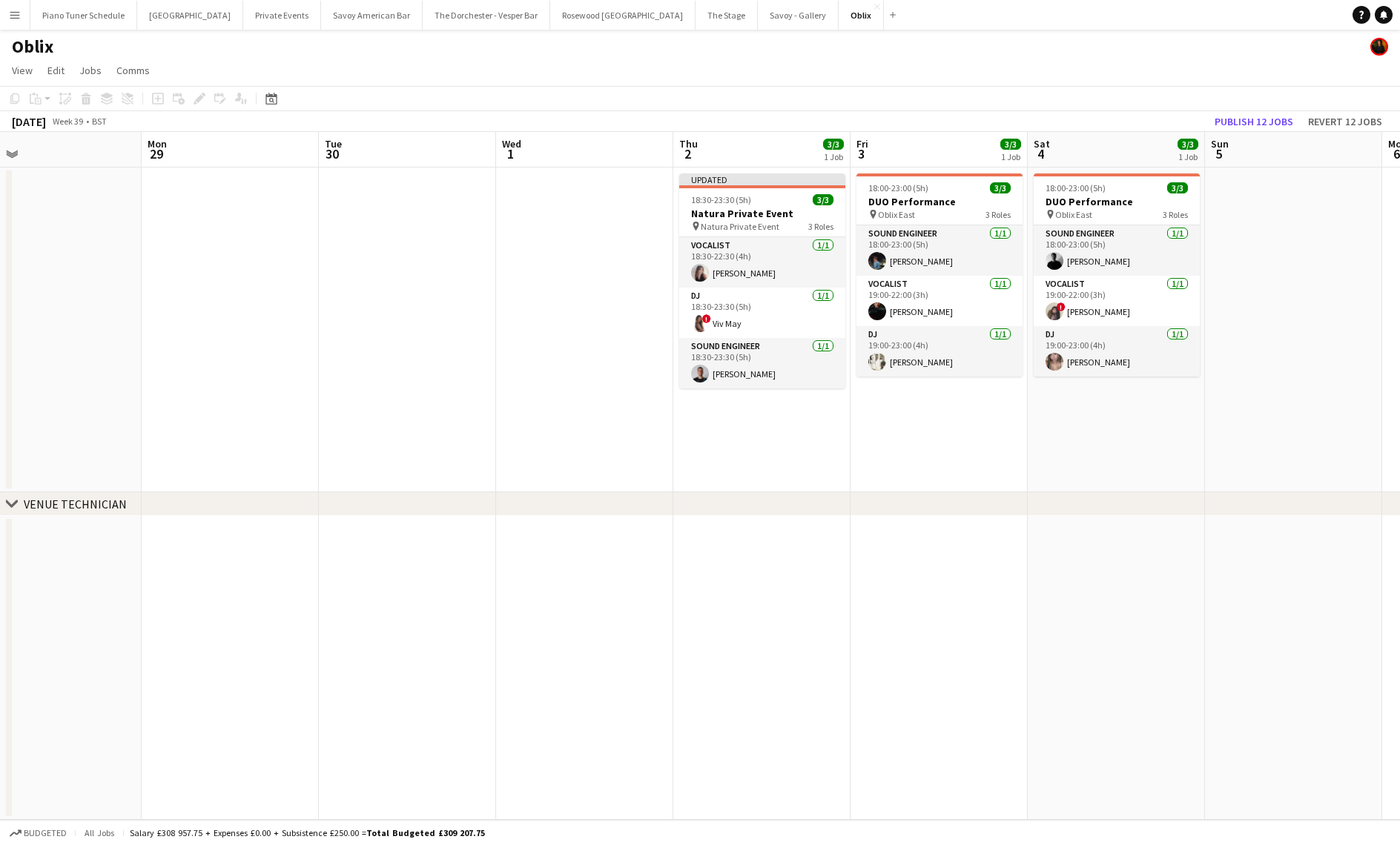
scroll to position [0, 576]
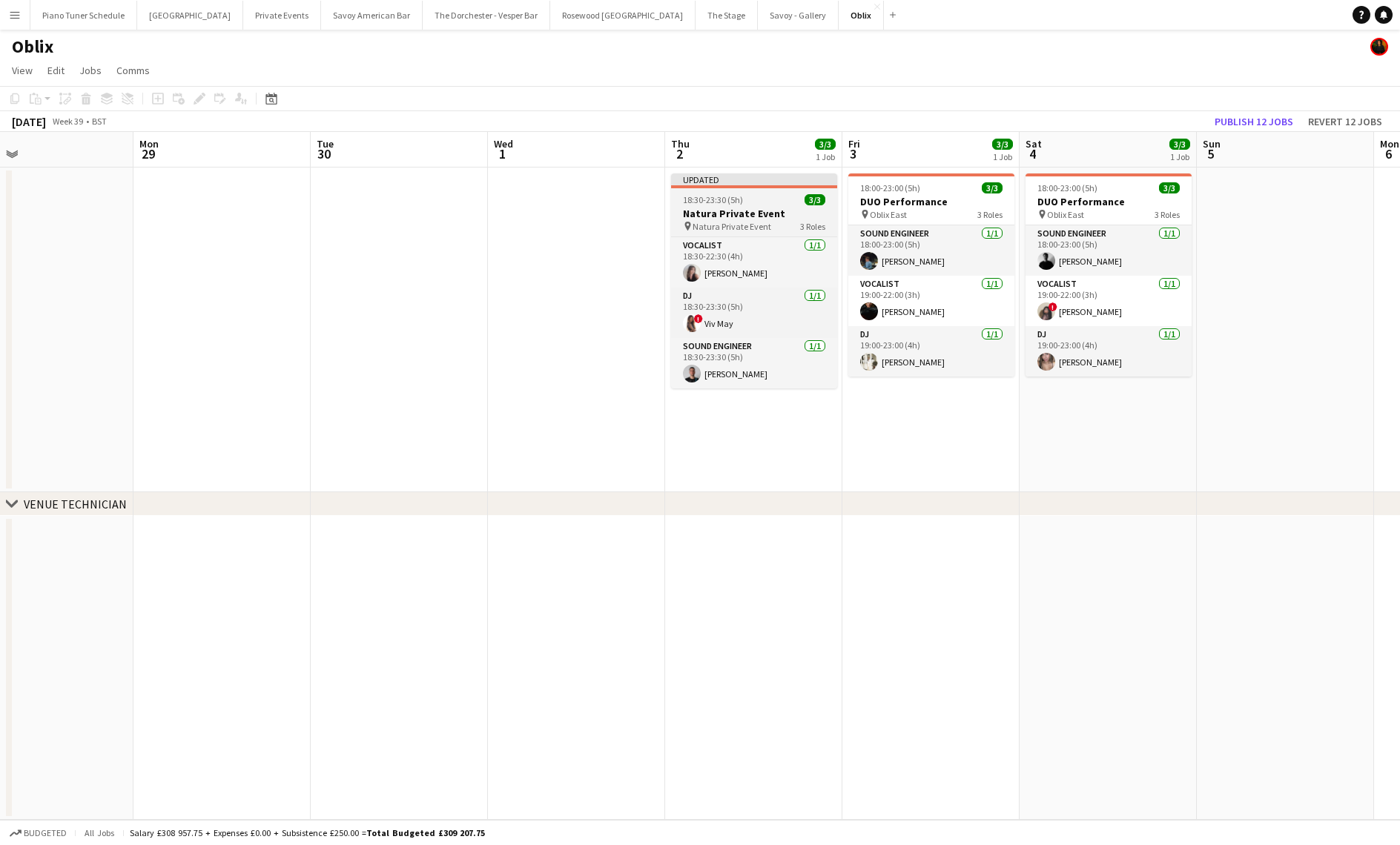
click at [741, 183] on div "Updated" at bounding box center [753, 179] width 166 height 12
